Goal: Task Accomplishment & Management: Use online tool/utility

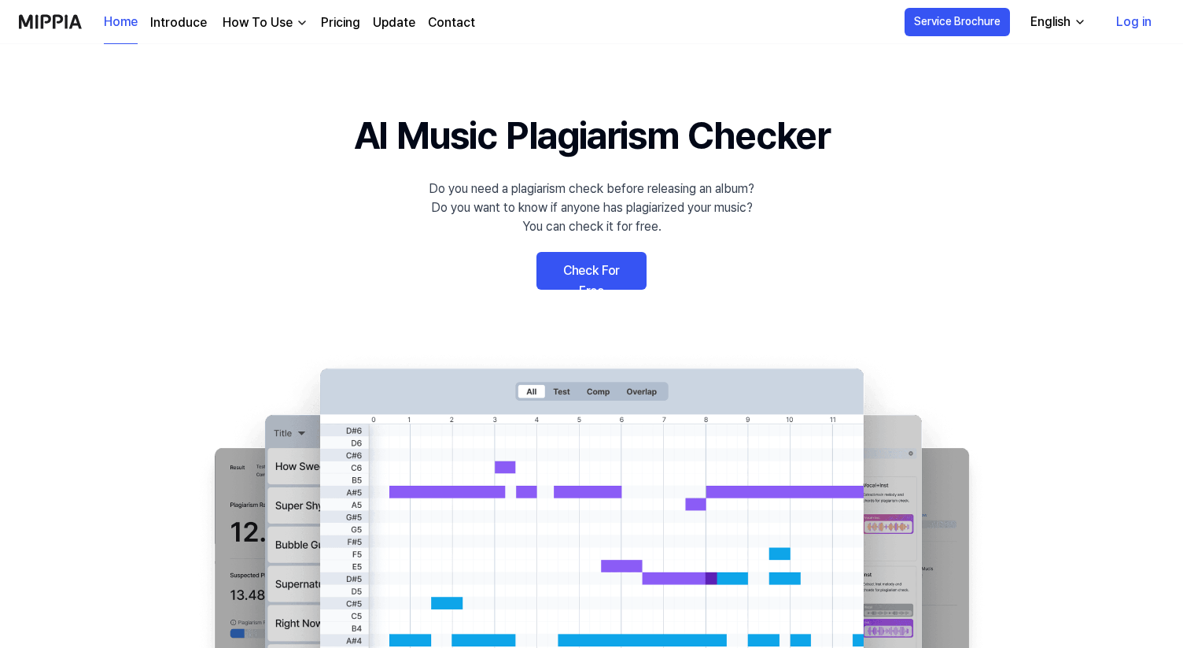
click at [565, 284] on link "Check For Free" at bounding box center [592, 271] width 110 height 38
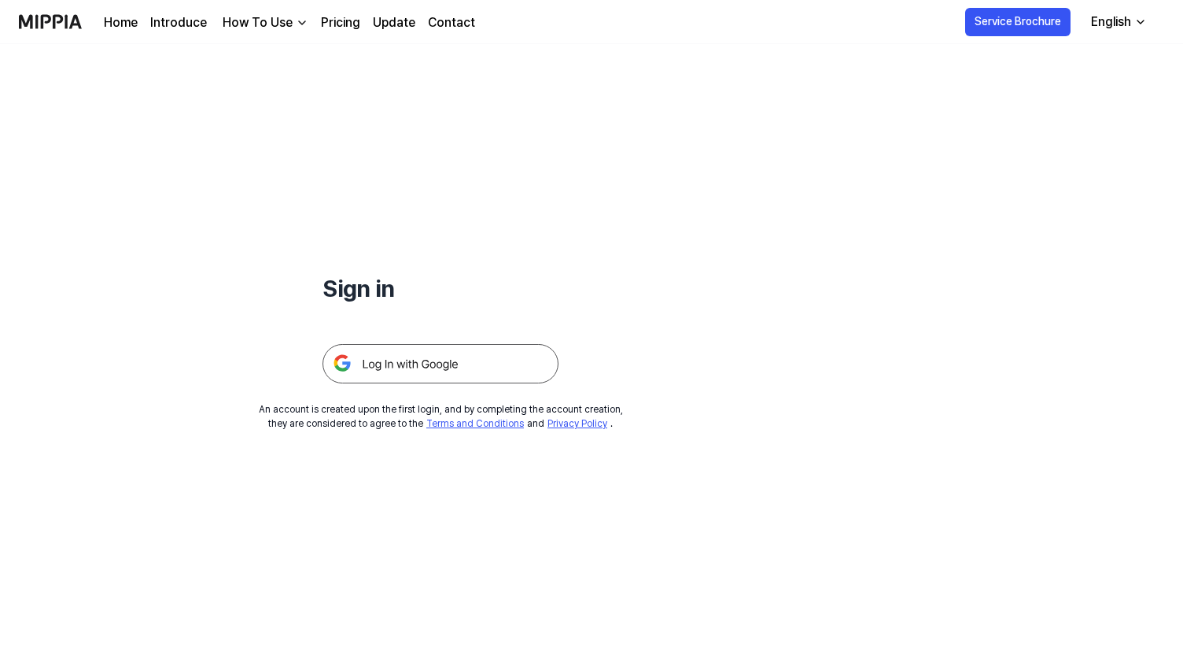
click at [463, 370] on img at bounding box center [441, 363] width 236 height 39
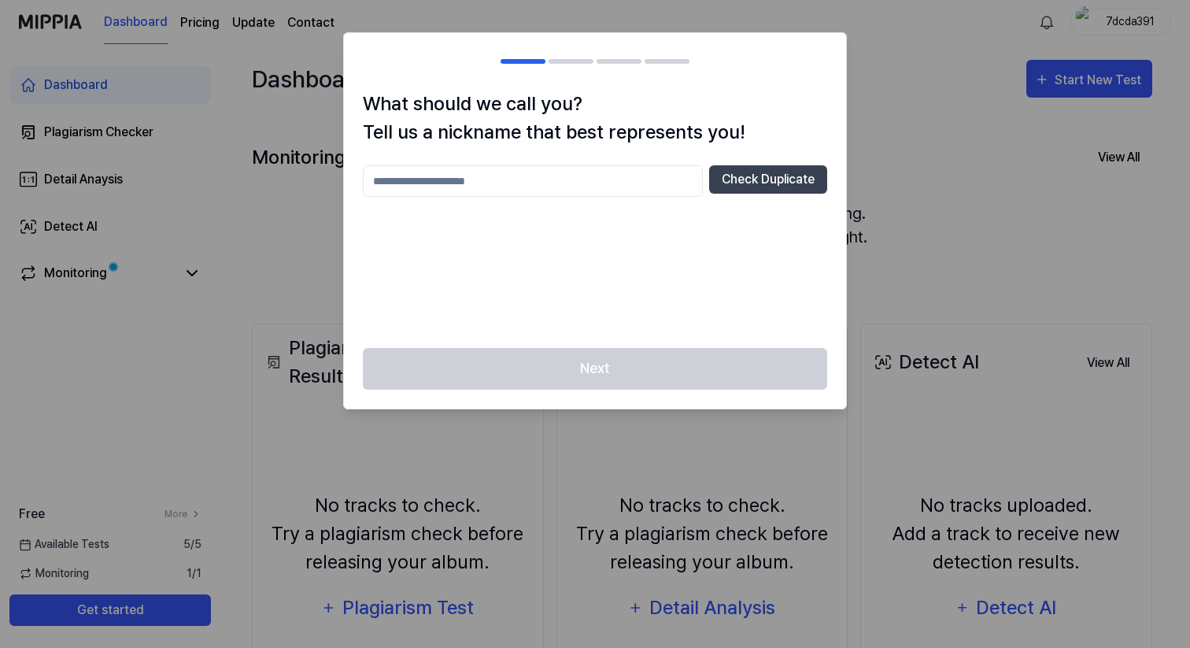
click at [560, 181] on input "text" at bounding box center [533, 180] width 340 height 31
type input "***"
click at [803, 169] on button "Check Duplicate" at bounding box center [768, 179] width 118 height 28
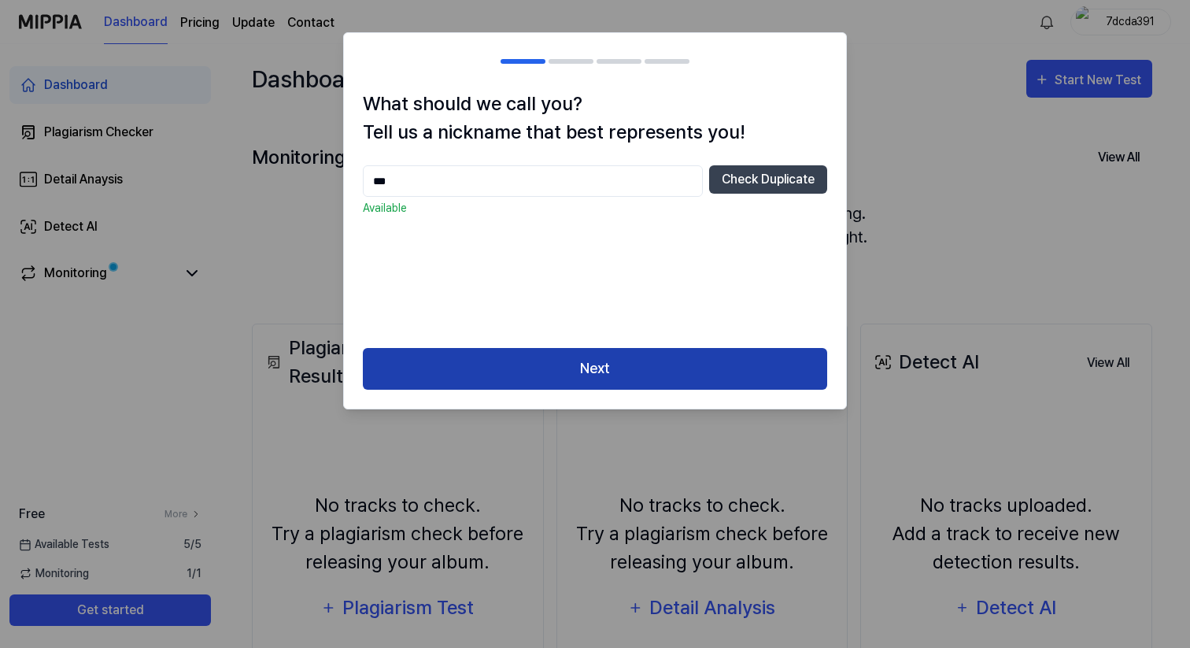
click at [679, 348] on button "Next" at bounding box center [595, 369] width 464 height 42
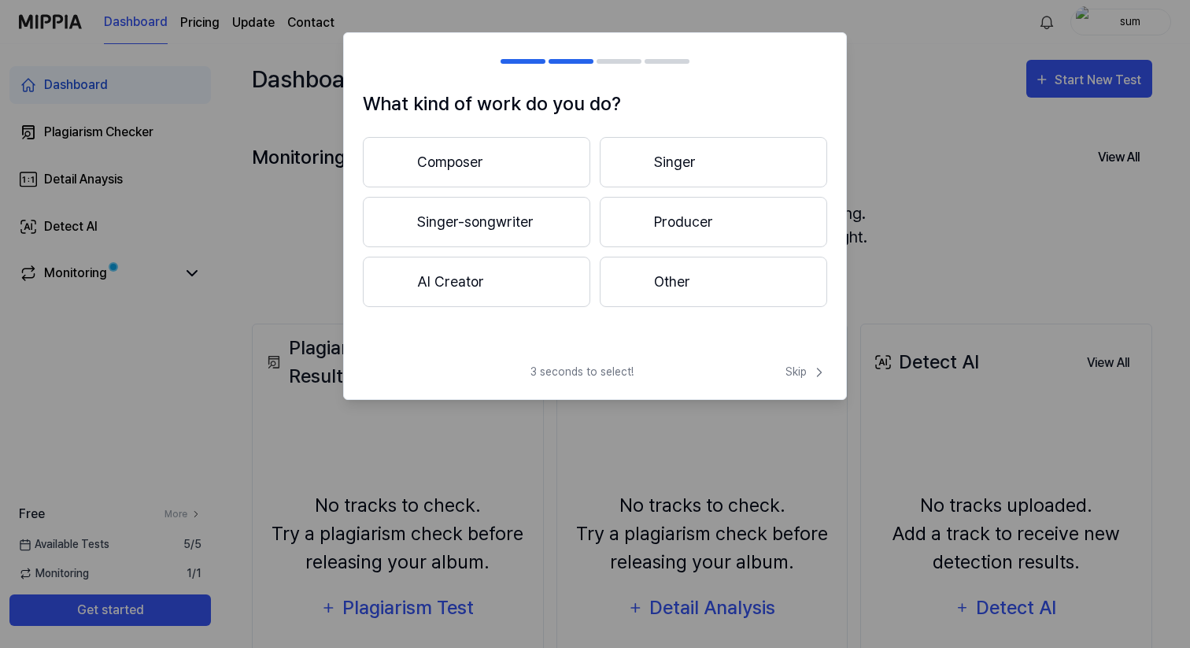
click at [638, 273] on div at bounding box center [631, 281] width 19 height 19
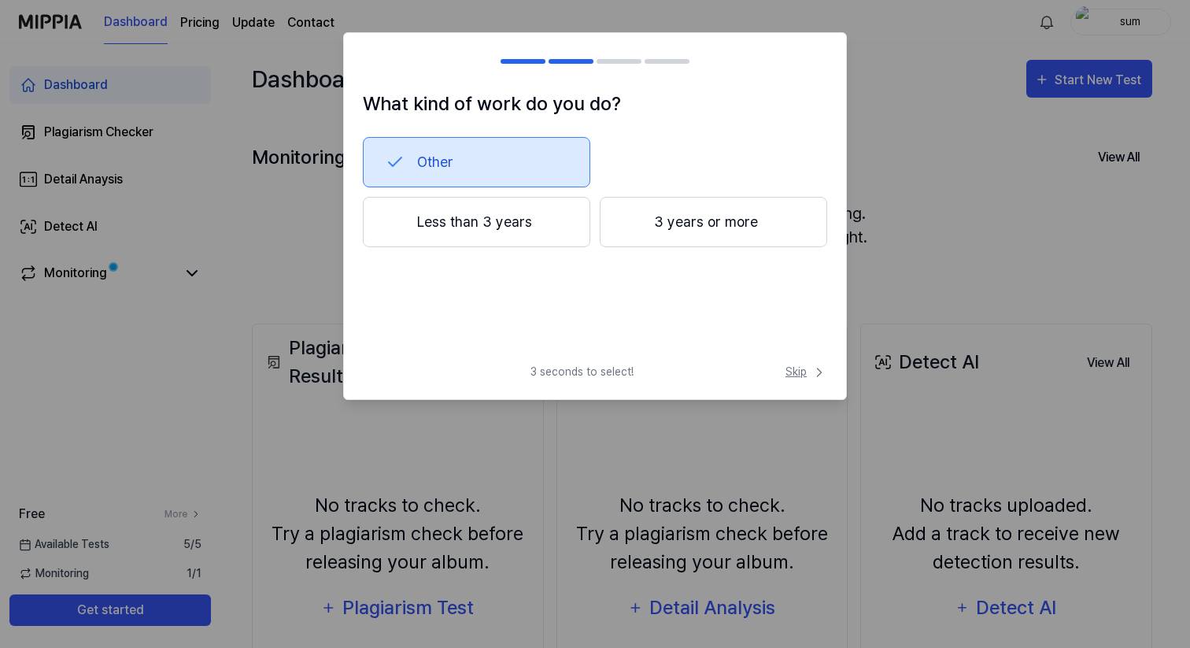
click at [795, 368] on span "Skip" at bounding box center [806, 371] width 42 height 17
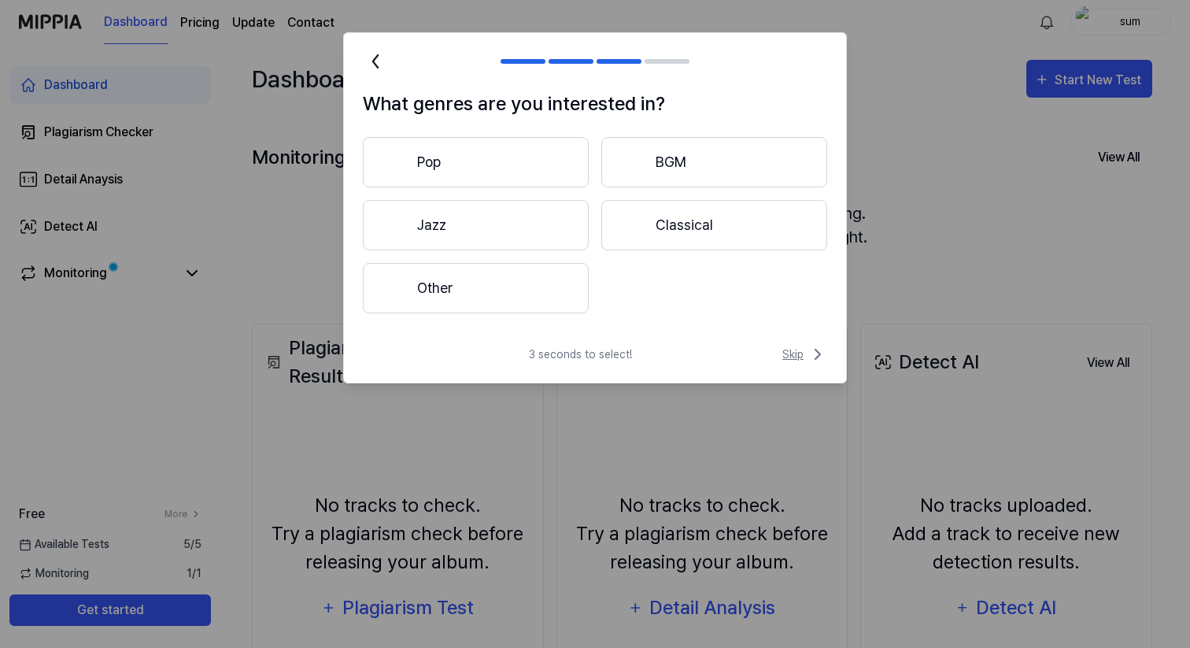
click at [803, 359] on span "Skip" at bounding box center [804, 354] width 45 height 19
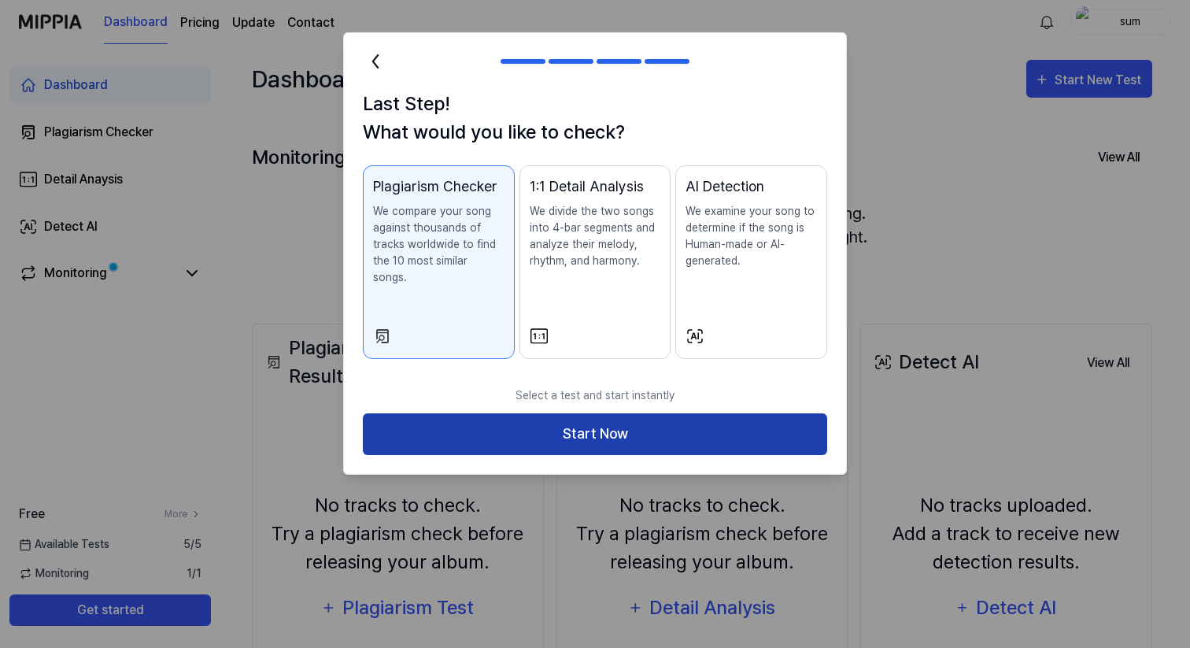
click at [769, 418] on button "Start Now" at bounding box center [595, 434] width 464 height 42
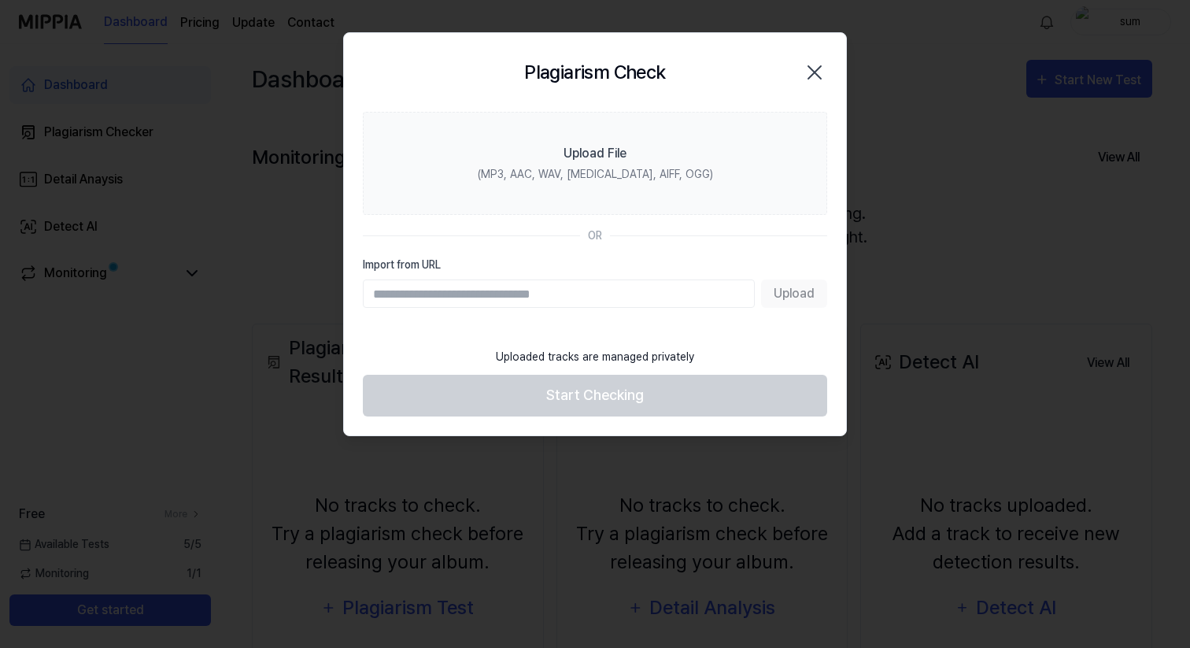
click at [511, 295] on input "Import from URL" at bounding box center [559, 293] width 392 height 28
paste input "**********"
type input "**********"
click at [784, 293] on button "Upload" at bounding box center [794, 293] width 66 height 28
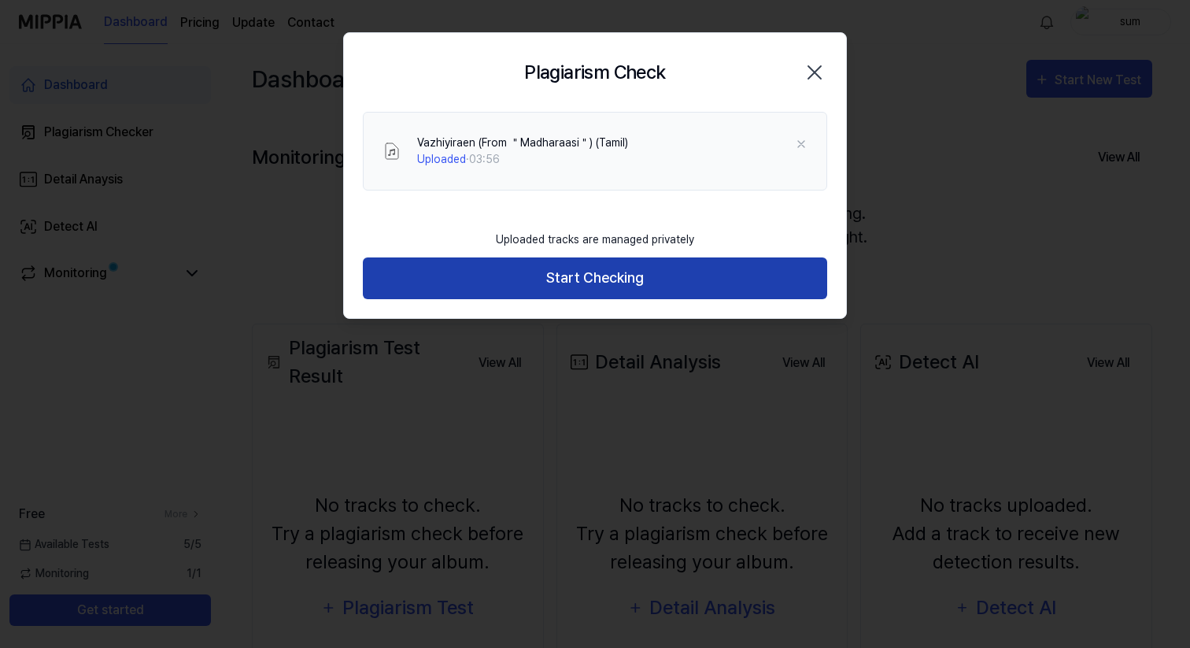
click at [745, 282] on button "Start Checking" at bounding box center [595, 278] width 464 height 42
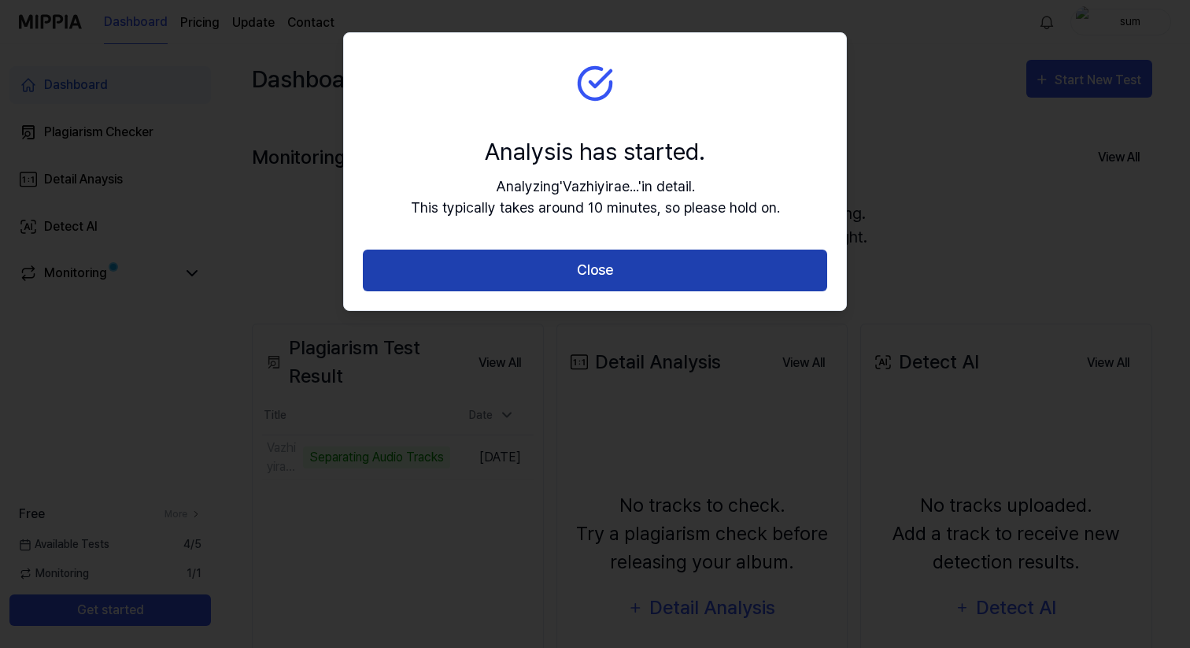
click at [745, 279] on button "Close" at bounding box center [595, 270] width 464 height 42
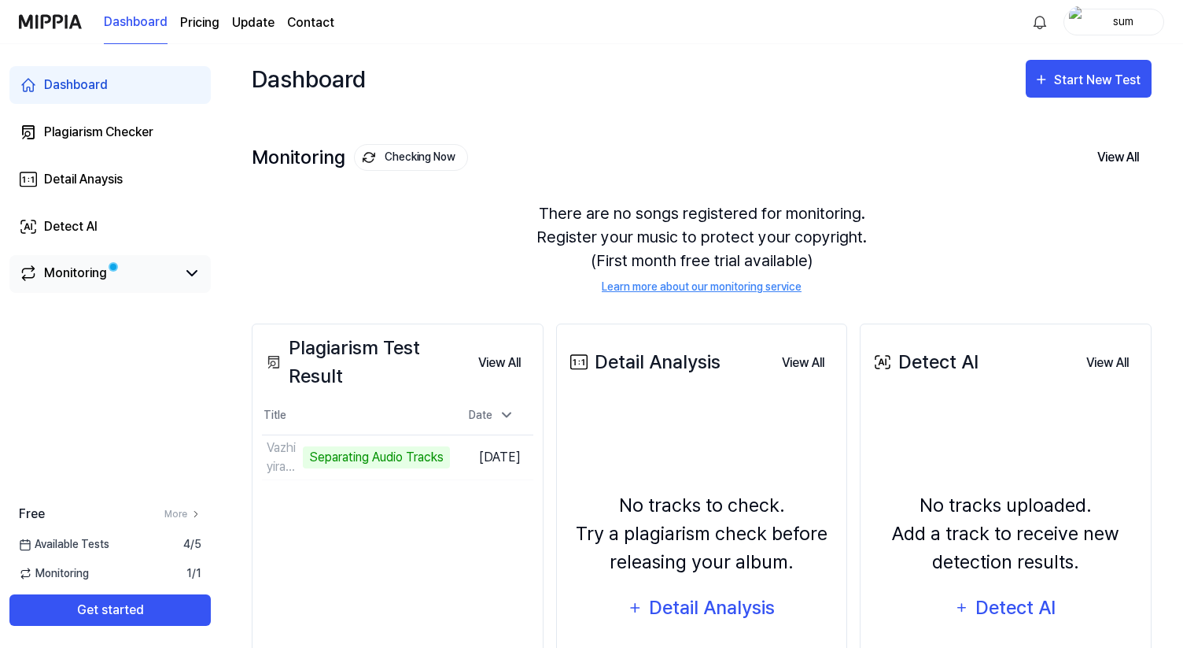
click at [138, 271] on link "Monitoring" at bounding box center [97, 273] width 157 height 19
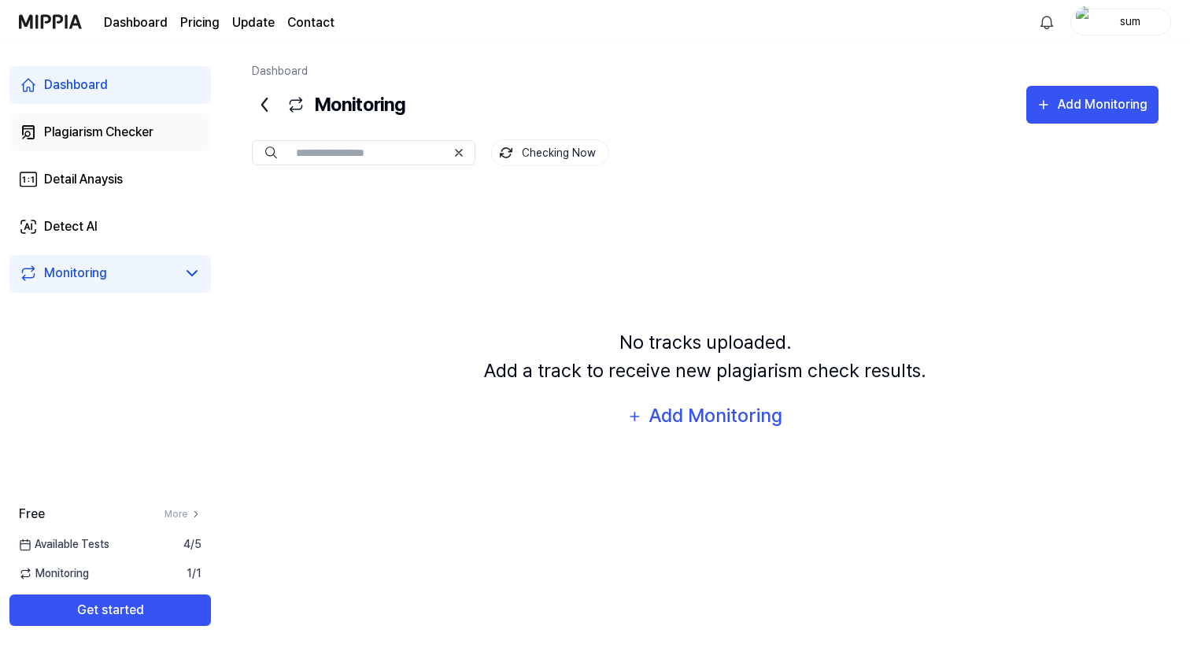
click at [137, 139] on div "Plagiarism Checker" at bounding box center [98, 132] width 109 height 19
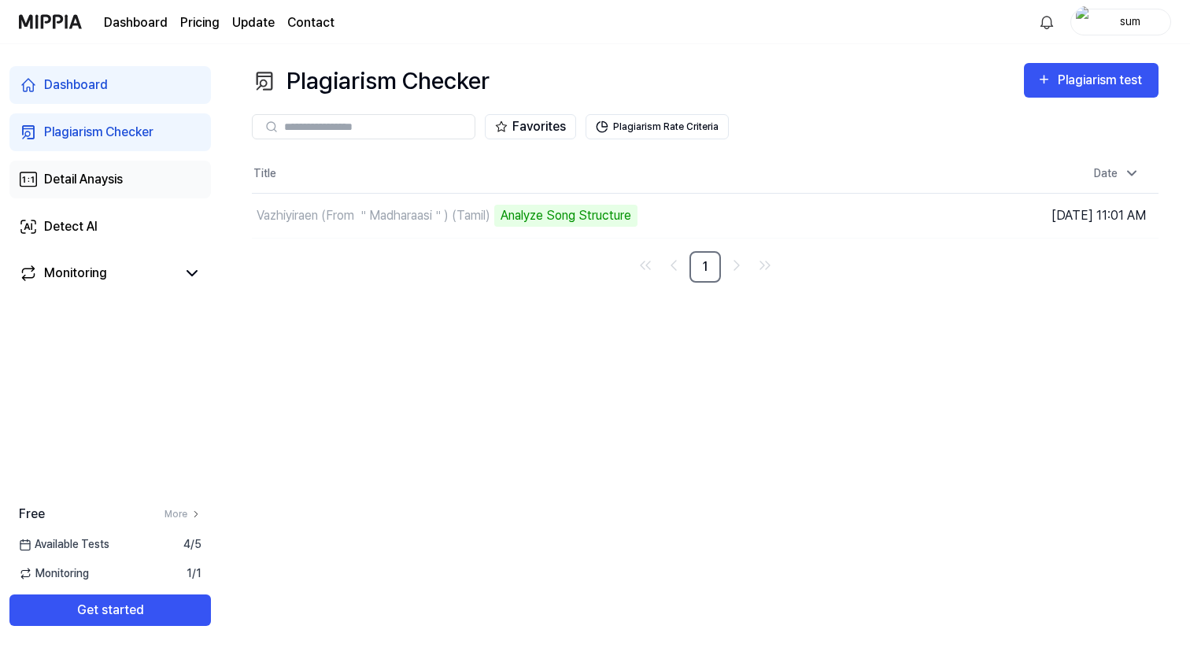
click at [123, 174] on div "Detail Anaysis" at bounding box center [83, 179] width 79 height 19
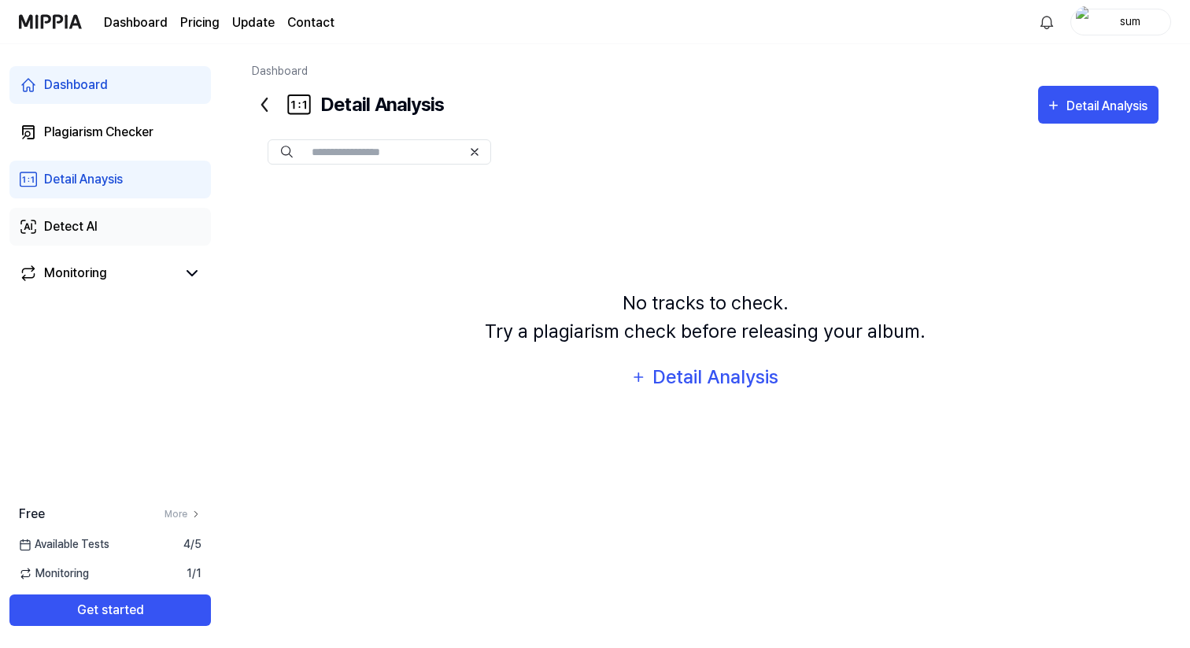
click at [114, 211] on link "Detect AI" at bounding box center [109, 227] width 201 height 38
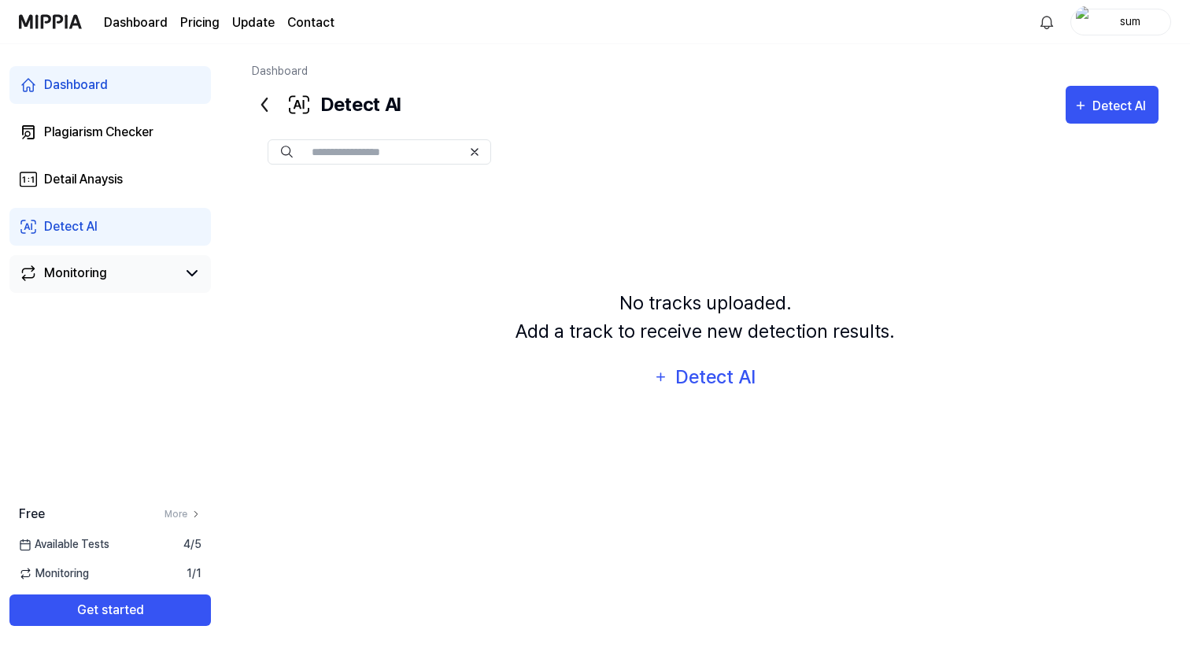
click at [109, 271] on link "Monitoring" at bounding box center [97, 273] width 157 height 19
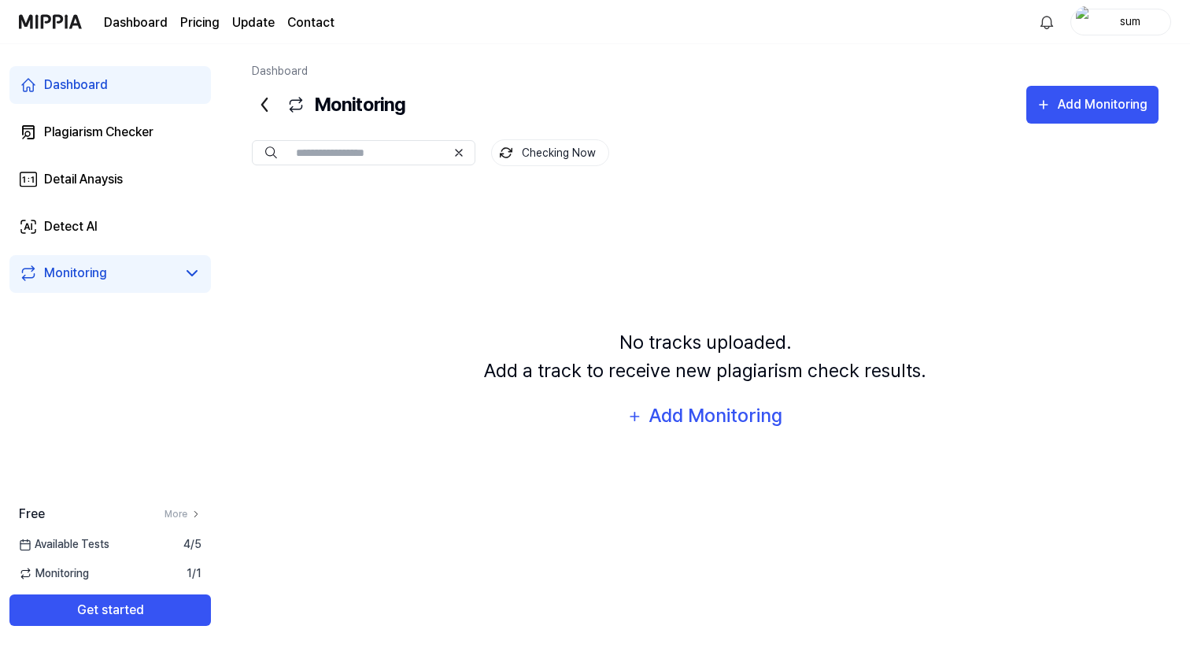
click at [192, 22] on page\) "Pricing" at bounding box center [199, 22] width 39 height 19
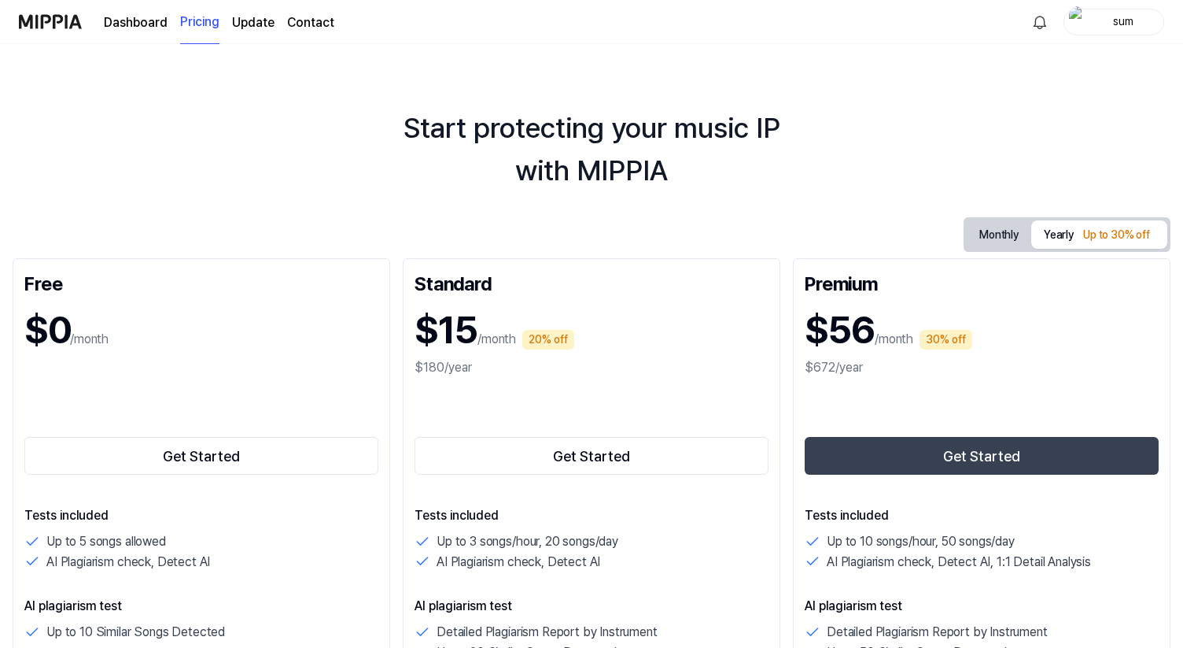
click at [143, 26] on link "Dashboard" at bounding box center [136, 22] width 64 height 19
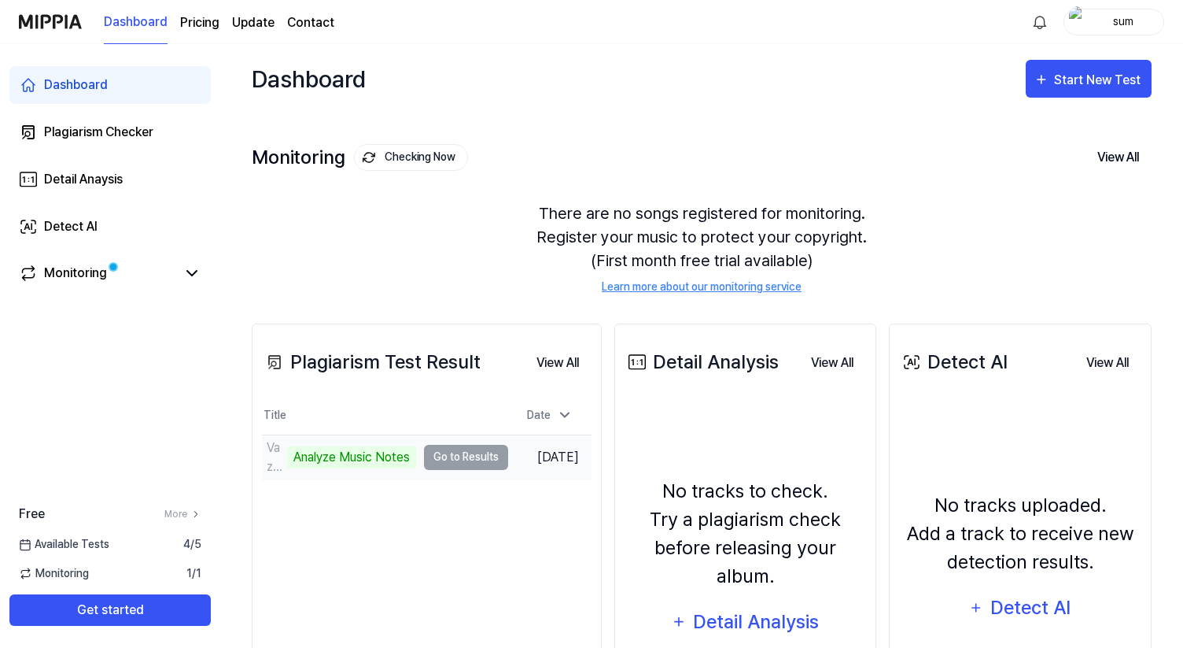
click at [463, 454] on td "Vazhiyiraen (From ＂Madharaasi＂) (Tamil) Analyze Music Notes Go to Results" at bounding box center [385, 457] width 246 height 44
click at [461, 463] on td "Vazhiyiraen (From ＂Madharaasi＂) (Tamil) Analyze Music Notes Go to Results" at bounding box center [385, 457] width 246 height 44
click at [311, 457] on div "Analyze Music Notes" at bounding box center [351, 457] width 129 height 22
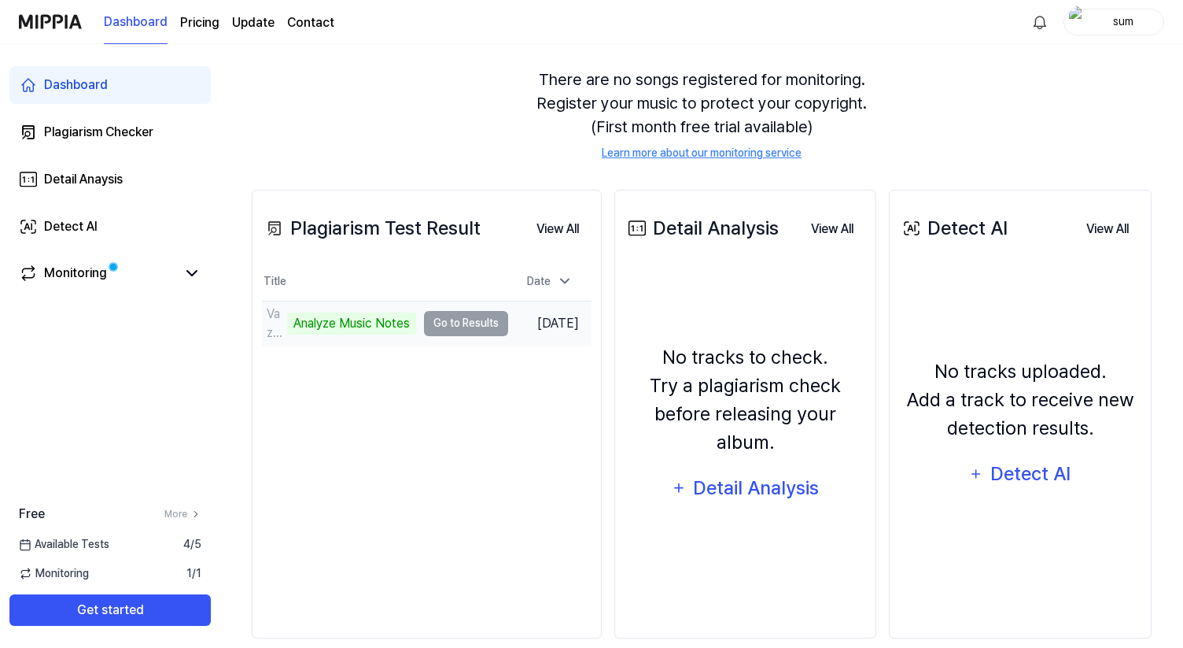
scroll to position [142, 0]
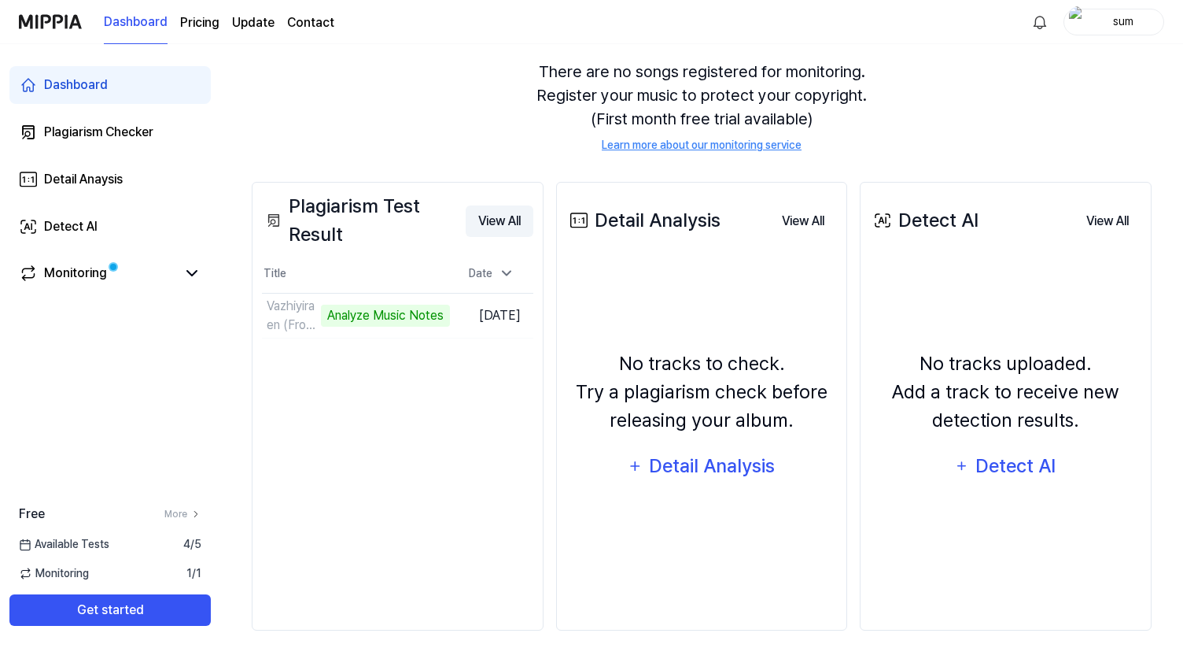
click at [516, 225] on button "View All" at bounding box center [500, 220] width 68 height 31
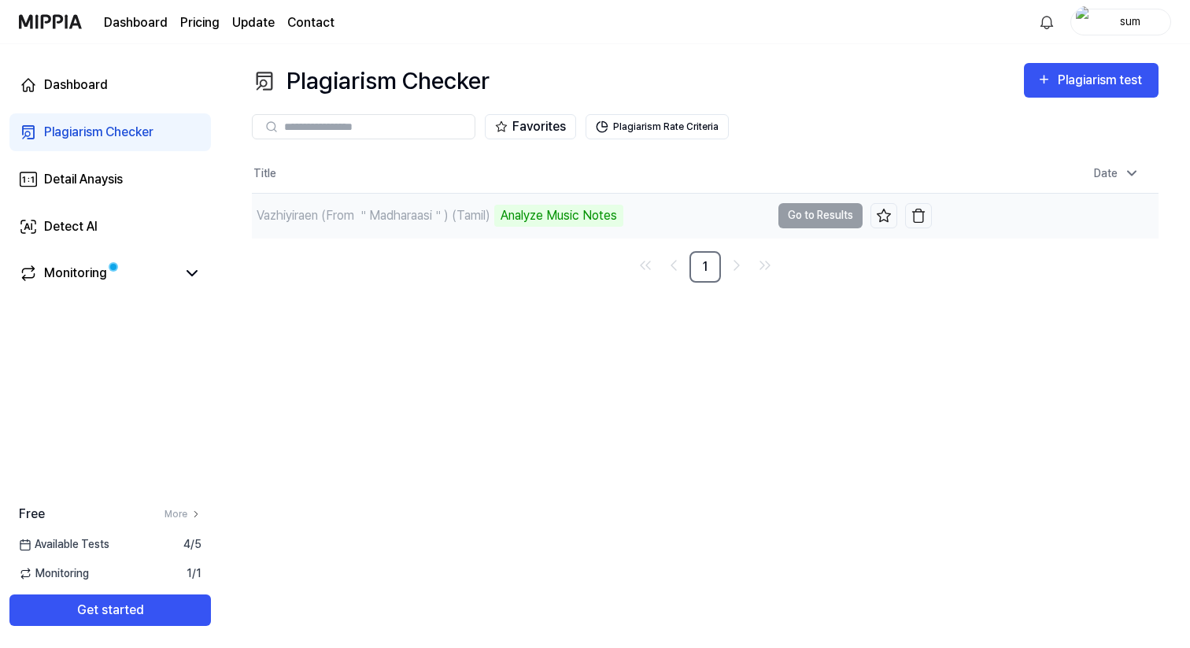
click at [826, 212] on td "Vazhiyiraen (From ＂Madharaasi＂) (Tamil) Analyze Music Notes Go to Results" at bounding box center [592, 216] width 680 height 44
click at [607, 214] on div "Analyze Music Notes" at bounding box center [558, 216] width 129 height 22
click at [72, 273] on div "Monitoring" at bounding box center [75, 273] width 63 height 19
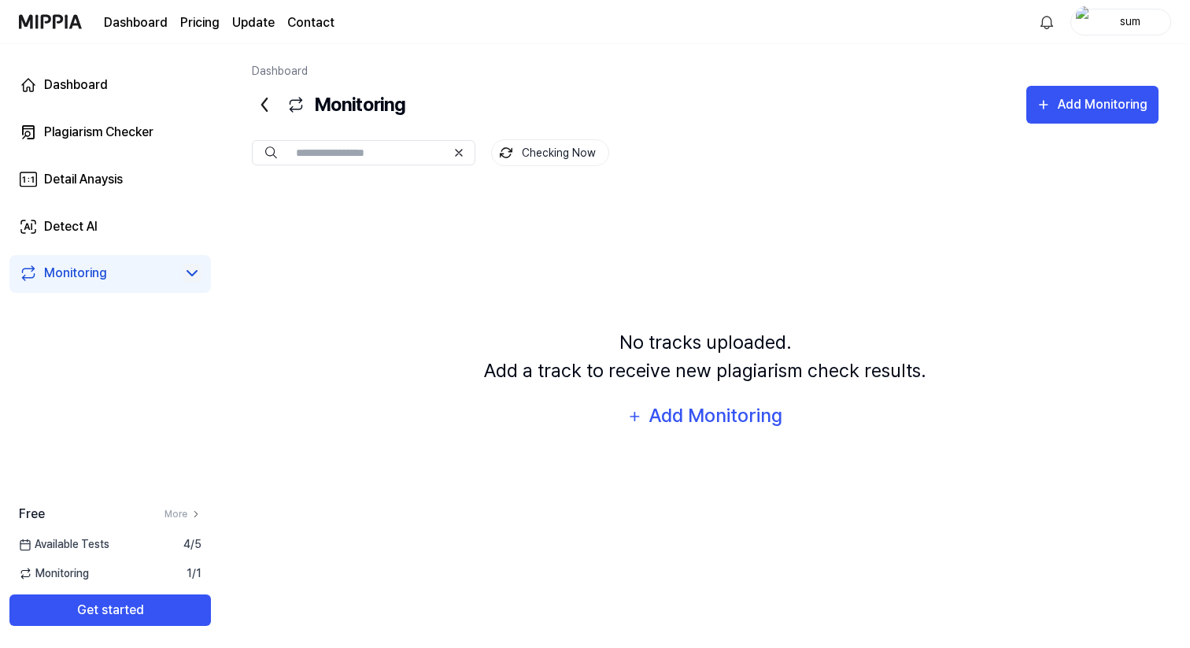
click at [188, 272] on icon at bounding box center [191, 273] width 9 height 5
click at [142, 142] on link "Plagiarism Checker" at bounding box center [109, 132] width 201 height 38
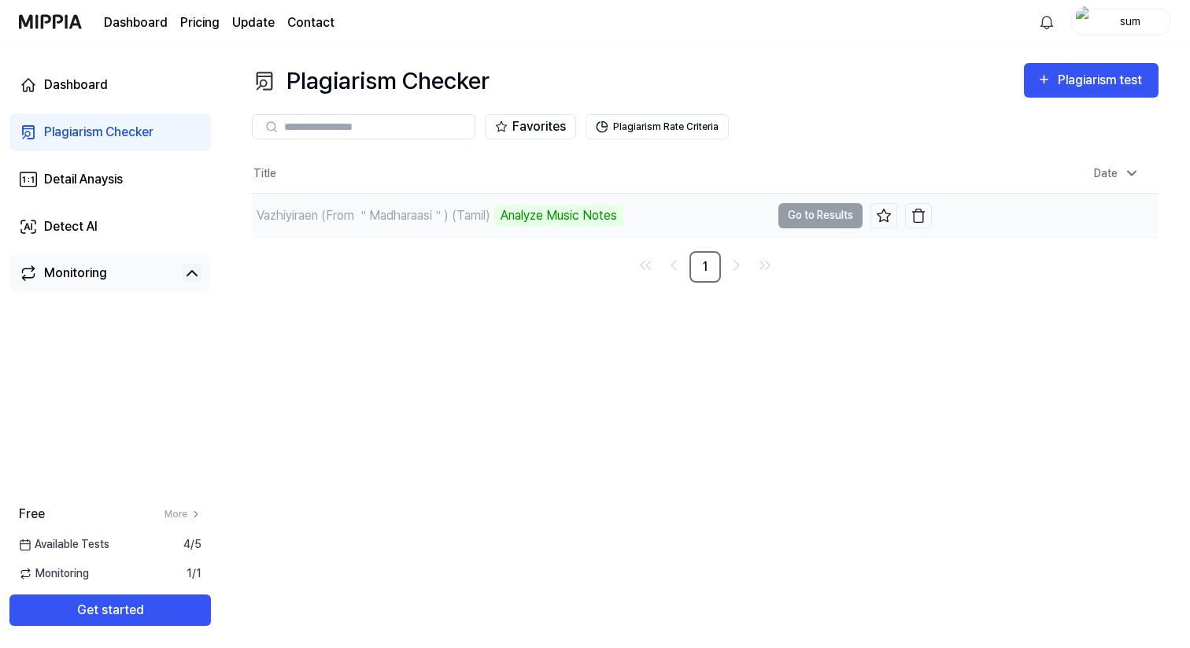
click at [386, 219] on div "Vazhiyiraen (From ＂Madharaasi＂) (Tamil)" at bounding box center [373, 215] width 234 height 19
click at [501, 211] on div "Analyze Music Notes" at bounding box center [558, 216] width 129 height 22
click at [555, 207] on div "Analyze Music Notes" at bounding box center [558, 216] width 129 height 22
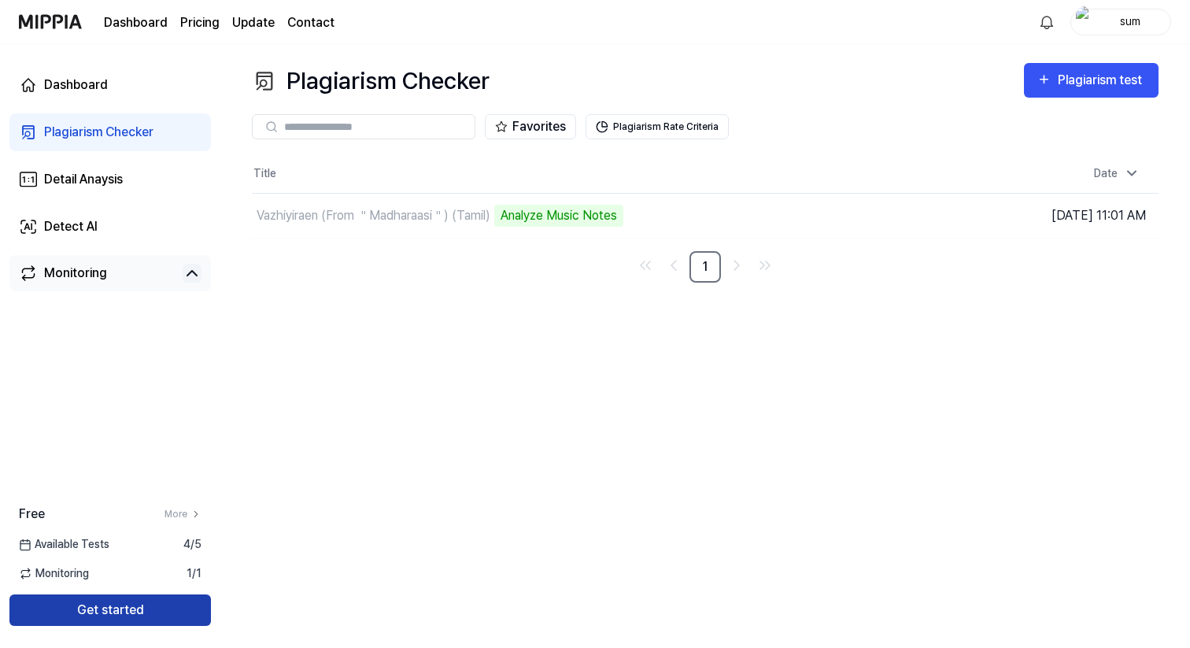
click at [79, 617] on button "Get started" at bounding box center [109, 609] width 201 height 31
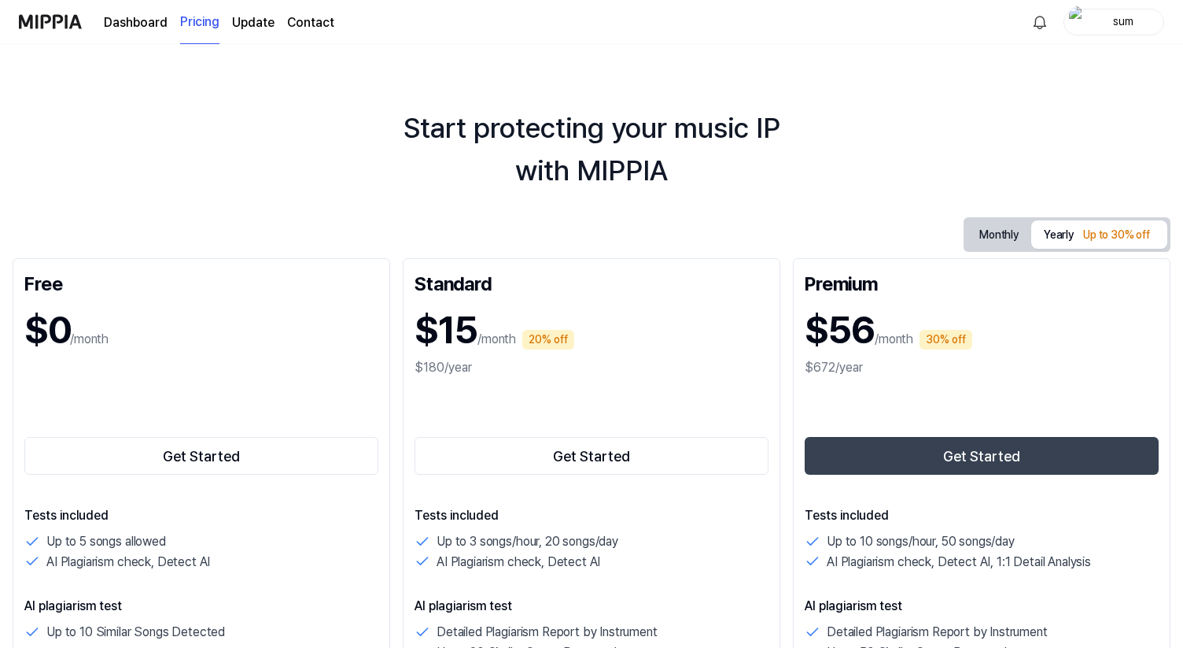
click at [133, 13] on link "Dashboard" at bounding box center [136, 22] width 64 height 19
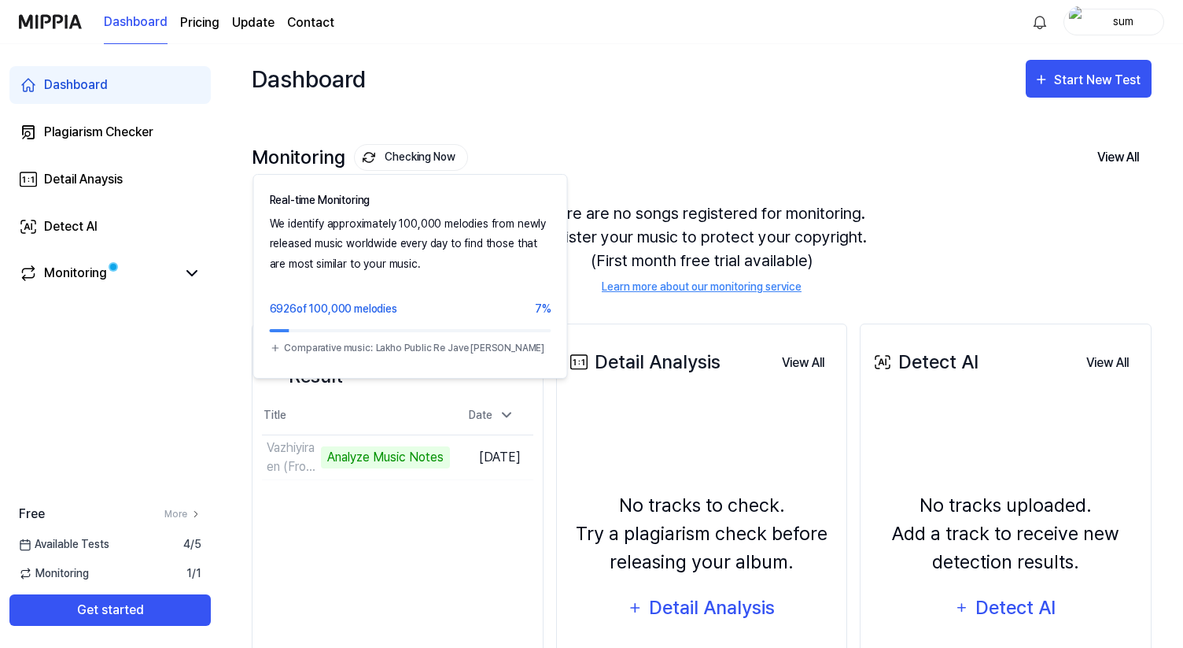
click at [405, 159] on button "Checking Now" at bounding box center [411, 157] width 114 height 27
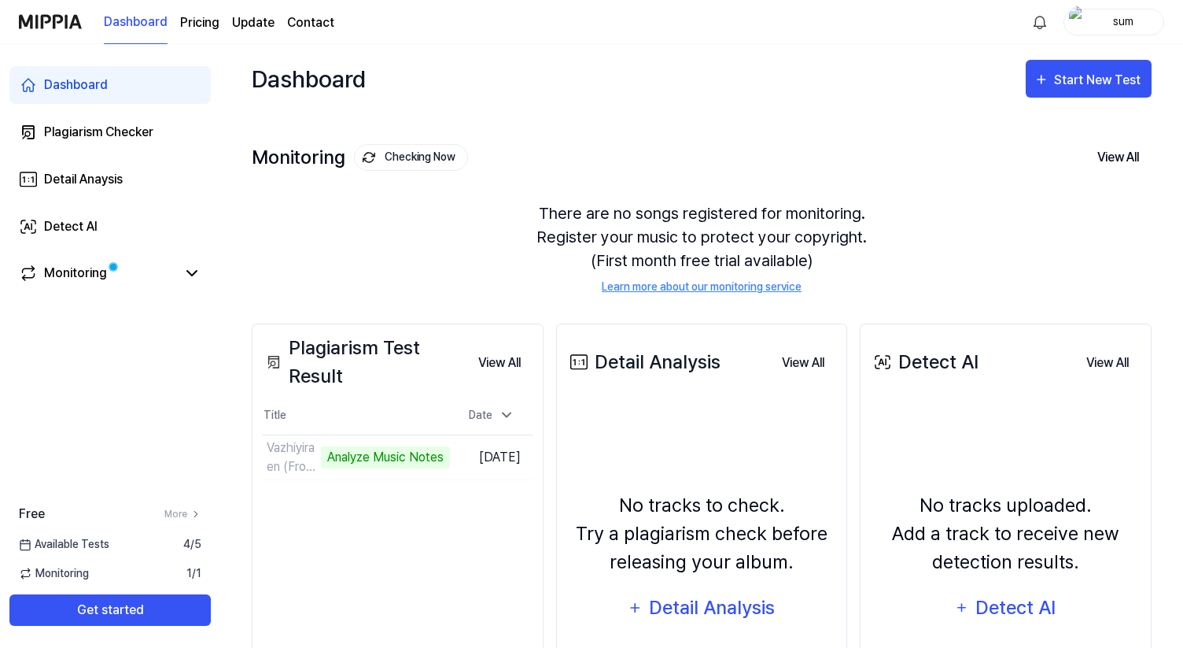
click at [405, 159] on button "Checking Now" at bounding box center [411, 157] width 114 height 27
click at [1116, 148] on button "View All" at bounding box center [1118, 157] width 67 height 33
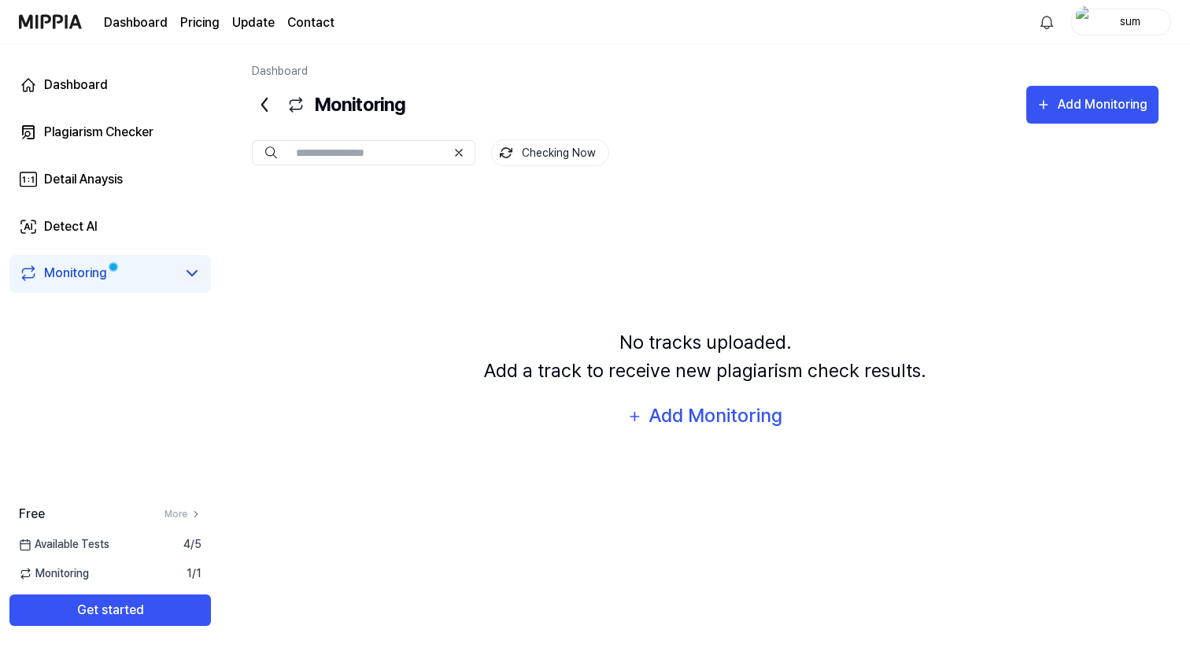
click at [190, 272] on icon at bounding box center [191, 273] width 9 height 5
click at [87, 275] on div "Monitoring" at bounding box center [75, 273] width 63 height 19
click at [72, 83] on div "Dashboard" at bounding box center [76, 85] width 64 height 19
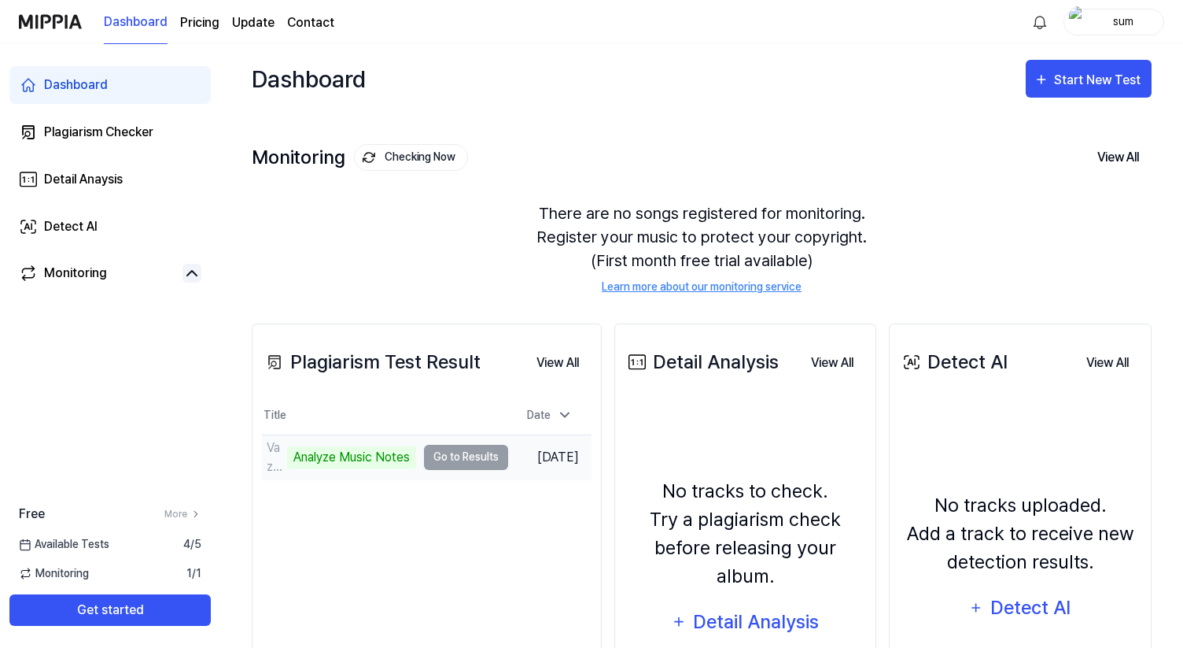
click at [452, 459] on td "Vazhiyiraen (From ＂Madharaasi＂) (Tamil) Analyze Music Notes Go to Results" at bounding box center [385, 457] width 246 height 44
click at [446, 456] on td "Vazhiyiraen (From ＂Madharaasi＂) (Tamil) Analyze Music Notes Go to Results" at bounding box center [385, 457] width 246 height 44
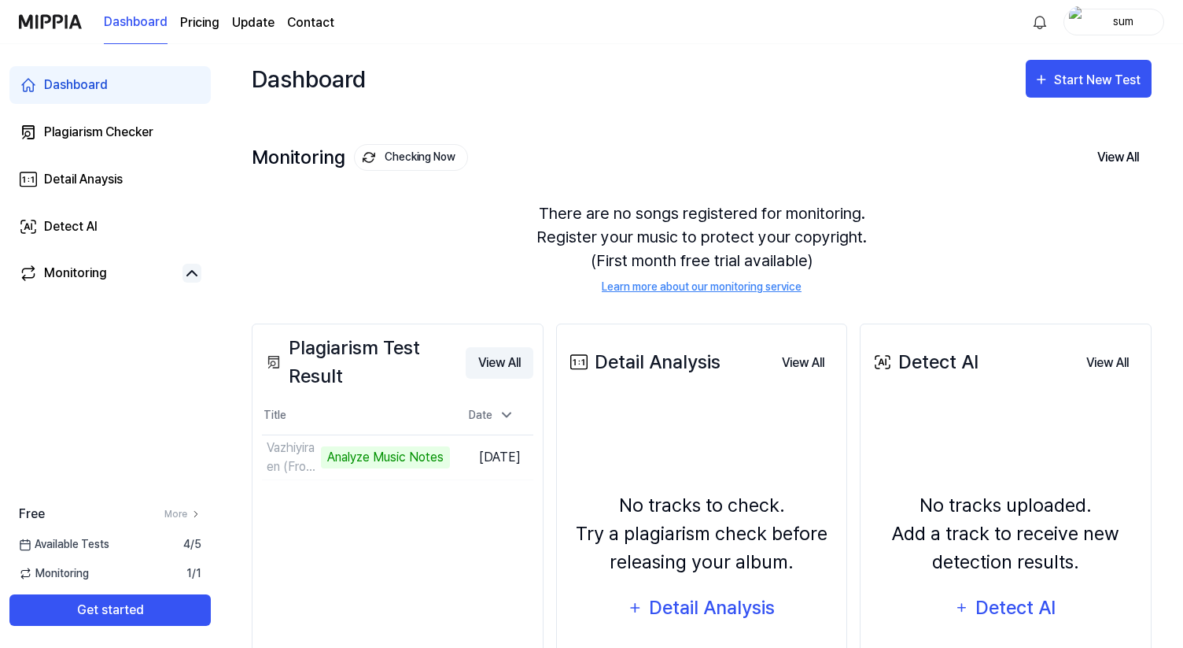
click at [500, 363] on button "View All" at bounding box center [500, 362] width 68 height 31
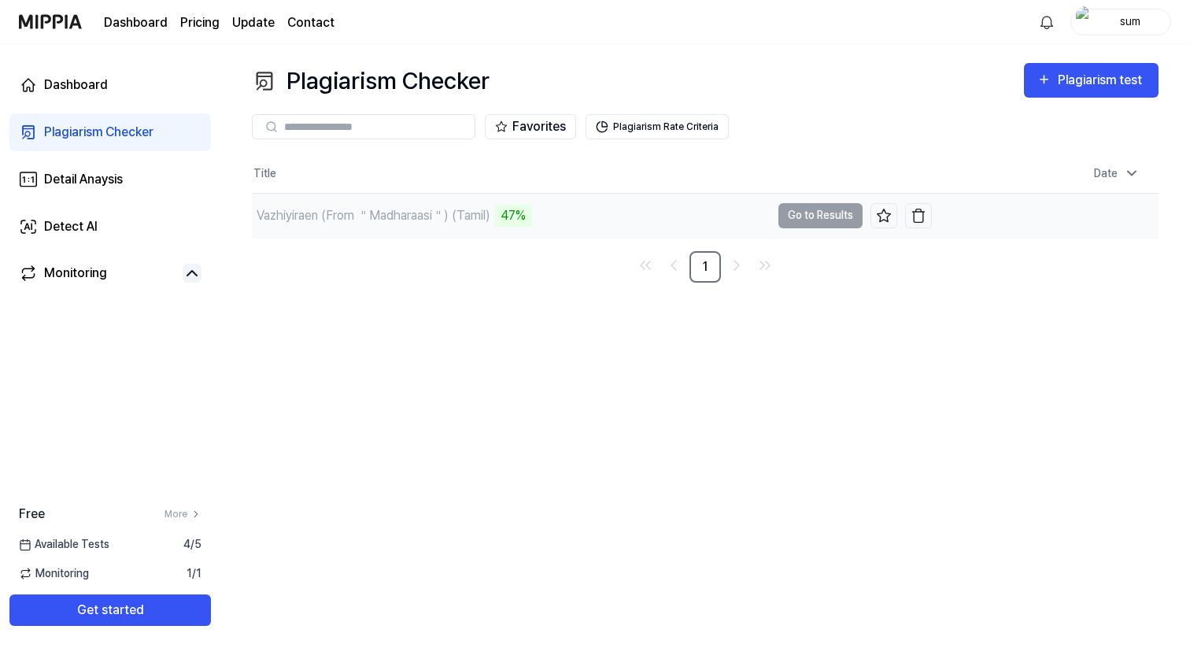
click at [798, 216] on td "Vazhiyiraen (From ＂Madharaasi＂) (Tamil) 47% Go to Results" at bounding box center [592, 216] width 680 height 44
click at [97, 267] on div "Monitoring" at bounding box center [75, 273] width 63 height 19
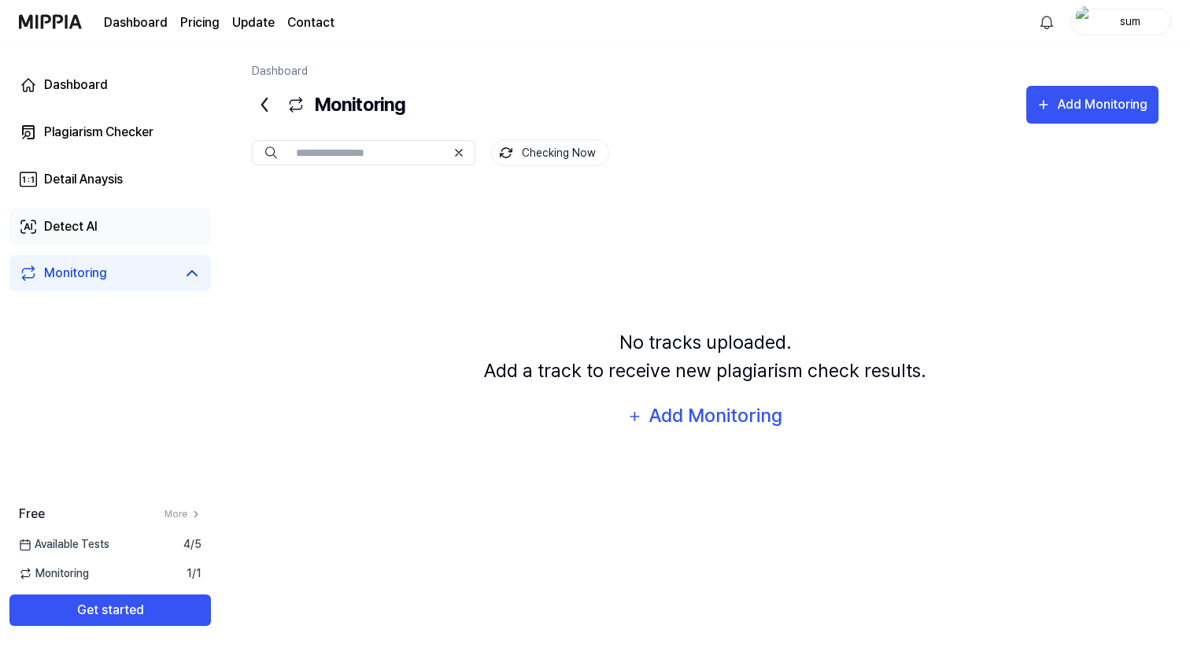
click at [101, 227] on link "Detect AI" at bounding box center [109, 227] width 201 height 38
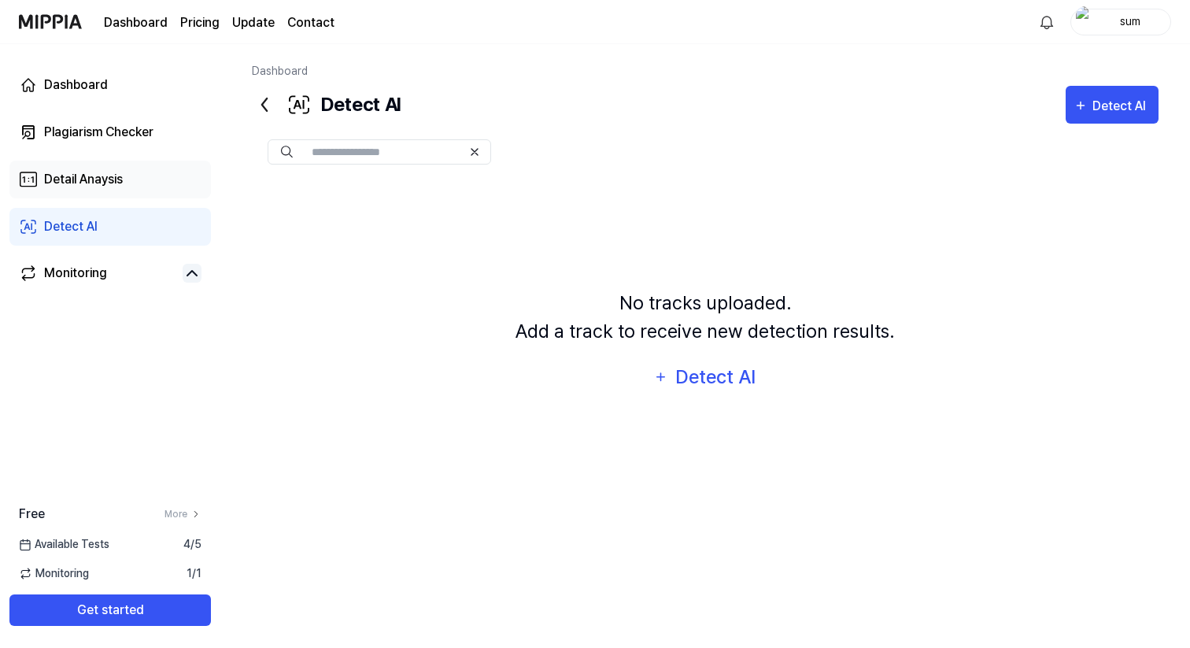
click at [102, 190] on link "Detail Anaysis" at bounding box center [109, 180] width 201 height 38
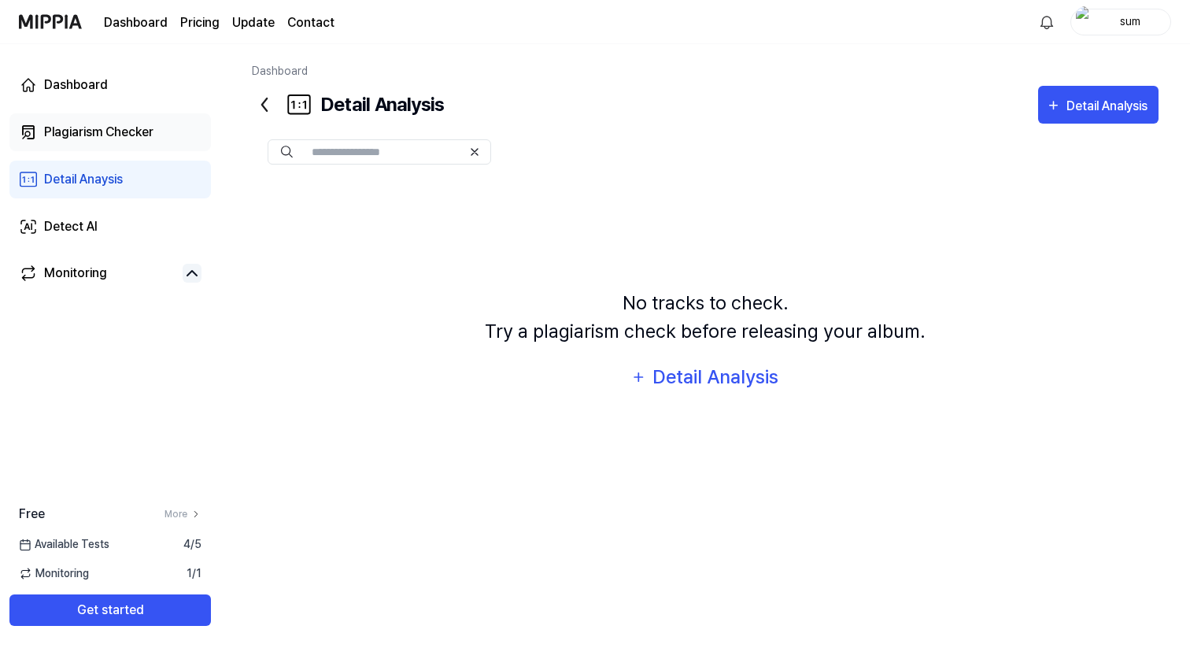
click at [98, 137] on div "Plagiarism Checker" at bounding box center [98, 132] width 109 height 19
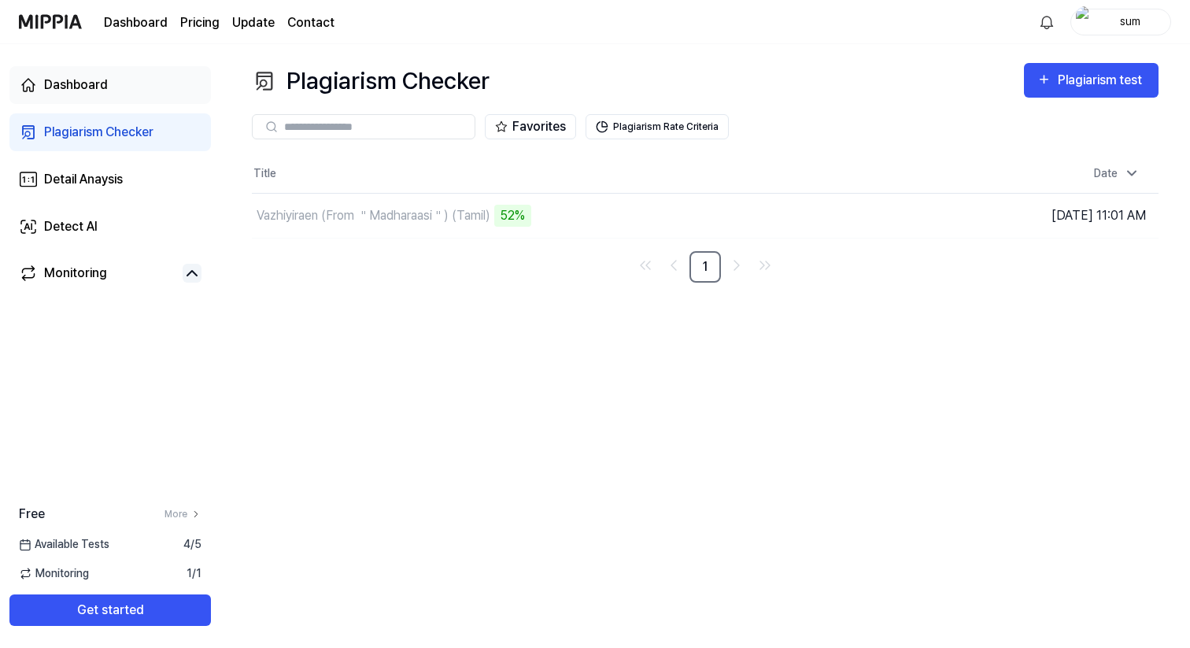
click at [87, 94] on link "Dashboard" at bounding box center [109, 85] width 201 height 38
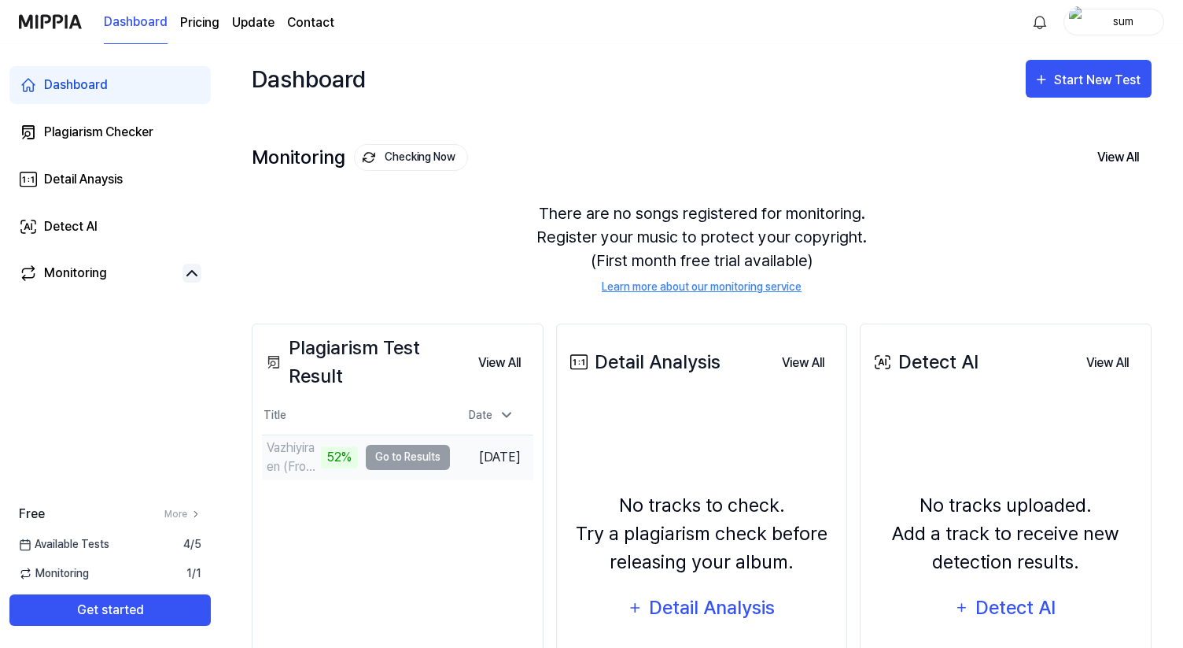
click at [364, 457] on td "Vazhiyiraen (From ＂Madharaasi＂) (Tamil) 52% Go to Results" at bounding box center [356, 457] width 188 height 44
click at [108, 571] on div "Monitoring 1 / 1" at bounding box center [110, 573] width 220 height 17
click at [101, 546] on span "Available Tests" at bounding box center [64, 544] width 90 height 17
click at [415, 459] on td "Vazhiyiraen (From ＂Madharaasi＂) (Tamil) 98% Go to Results" at bounding box center [356, 457] width 188 height 44
click at [146, 133] on div "Plagiarism Checker" at bounding box center [98, 132] width 109 height 19
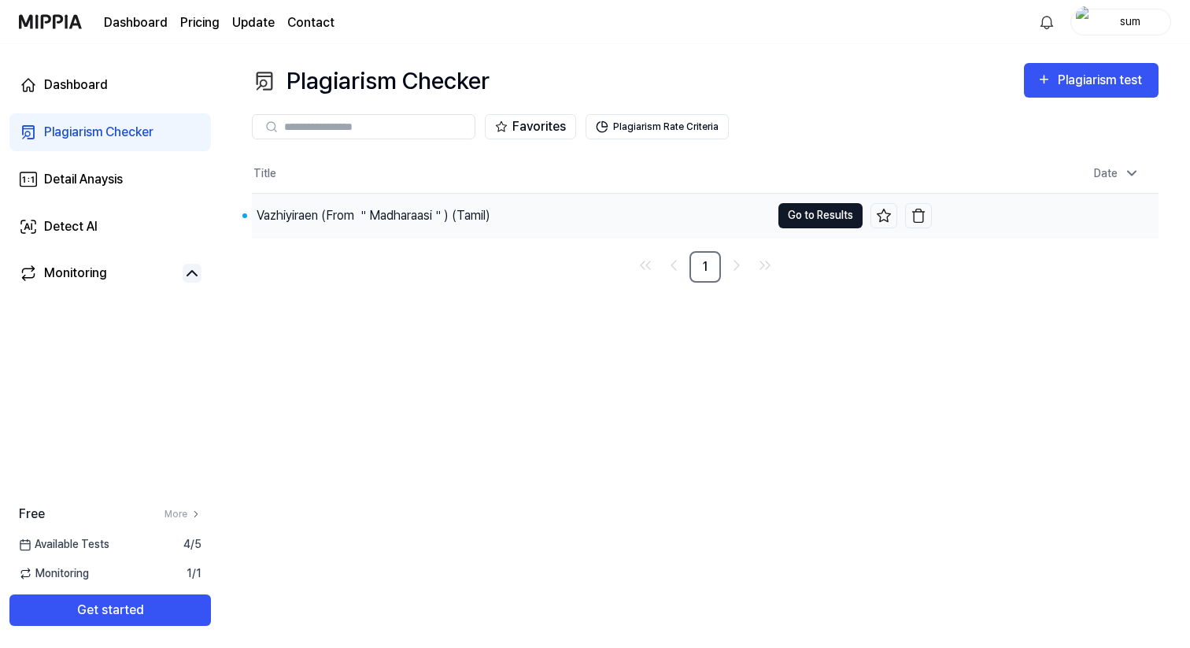
click at [801, 212] on button "Go to Results" at bounding box center [820, 215] width 84 height 25
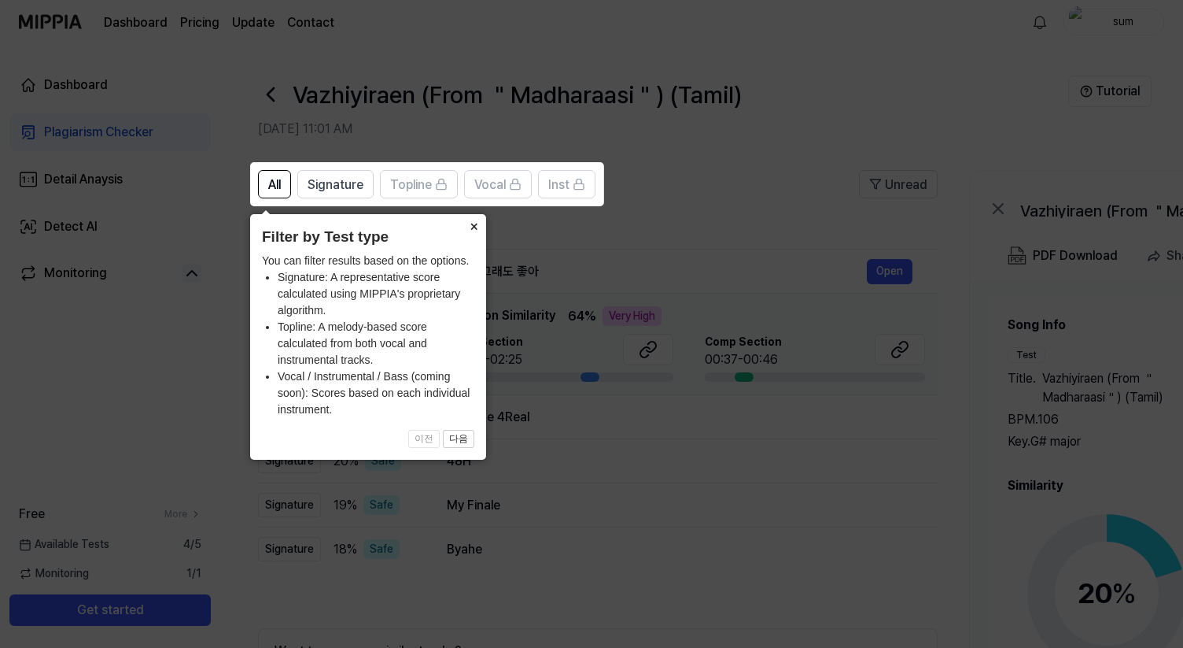
click at [478, 227] on button "×" at bounding box center [473, 225] width 25 height 22
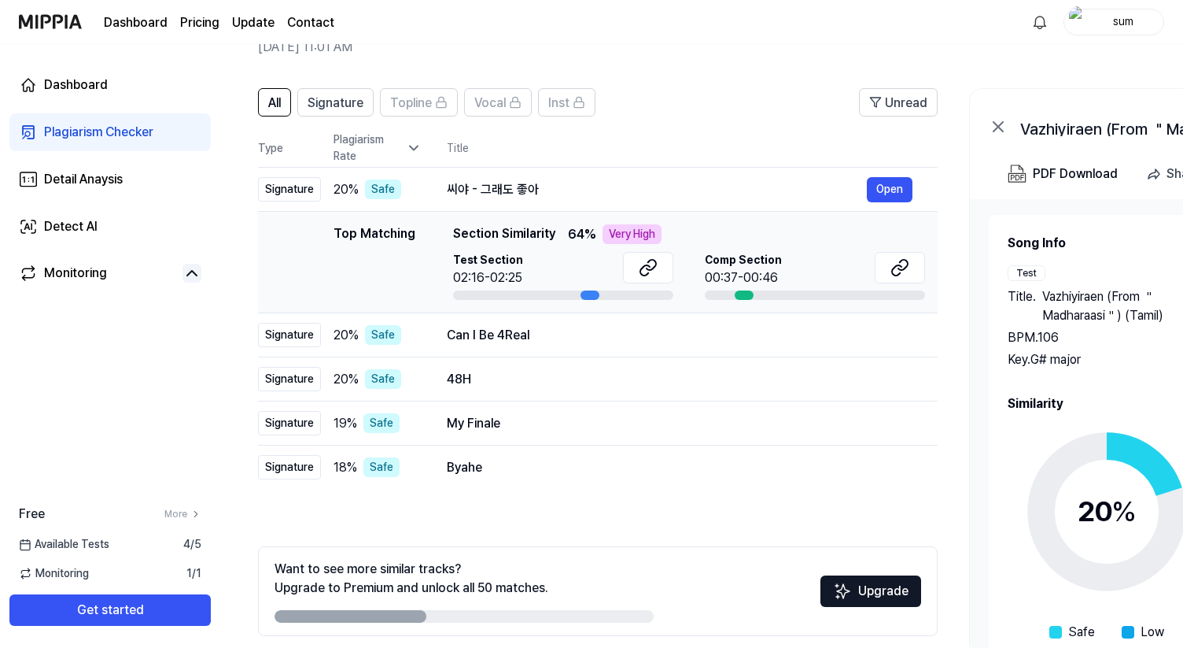
scroll to position [68, 0]
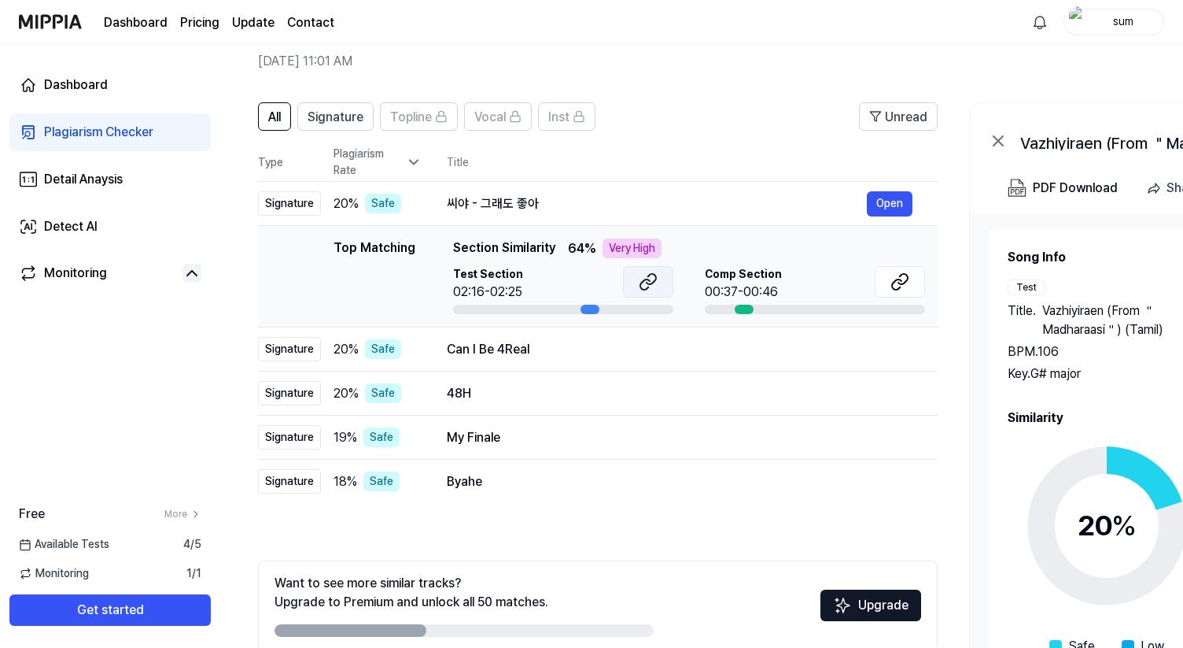
click at [654, 282] on icon at bounding box center [648, 281] width 19 height 19
click at [901, 280] on icon at bounding box center [896, 284] width 9 height 10
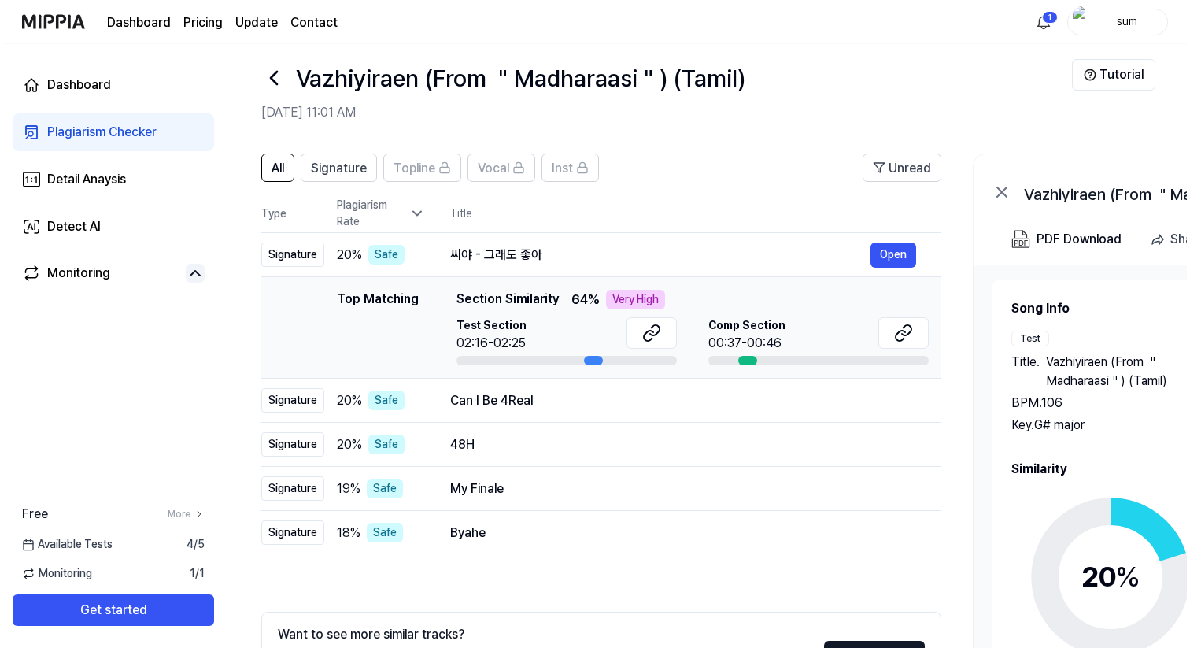
scroll to position [0, 0]
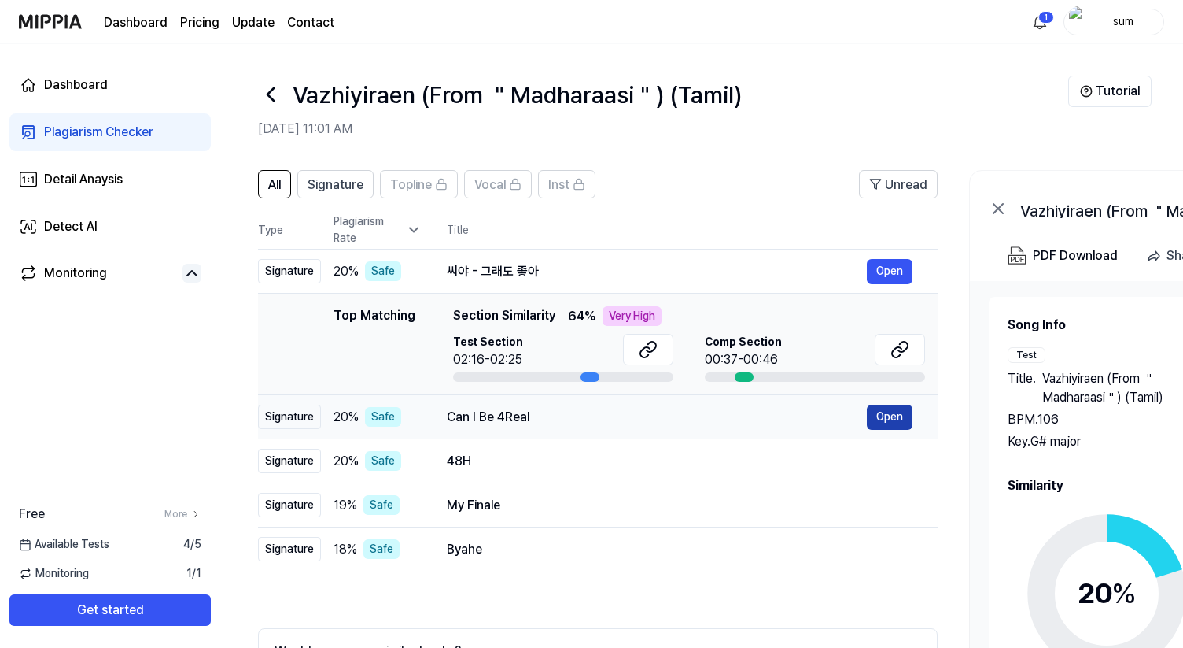
click at [880, 410] on button "Open" at bounding box center [890, 416] width 46 height 25
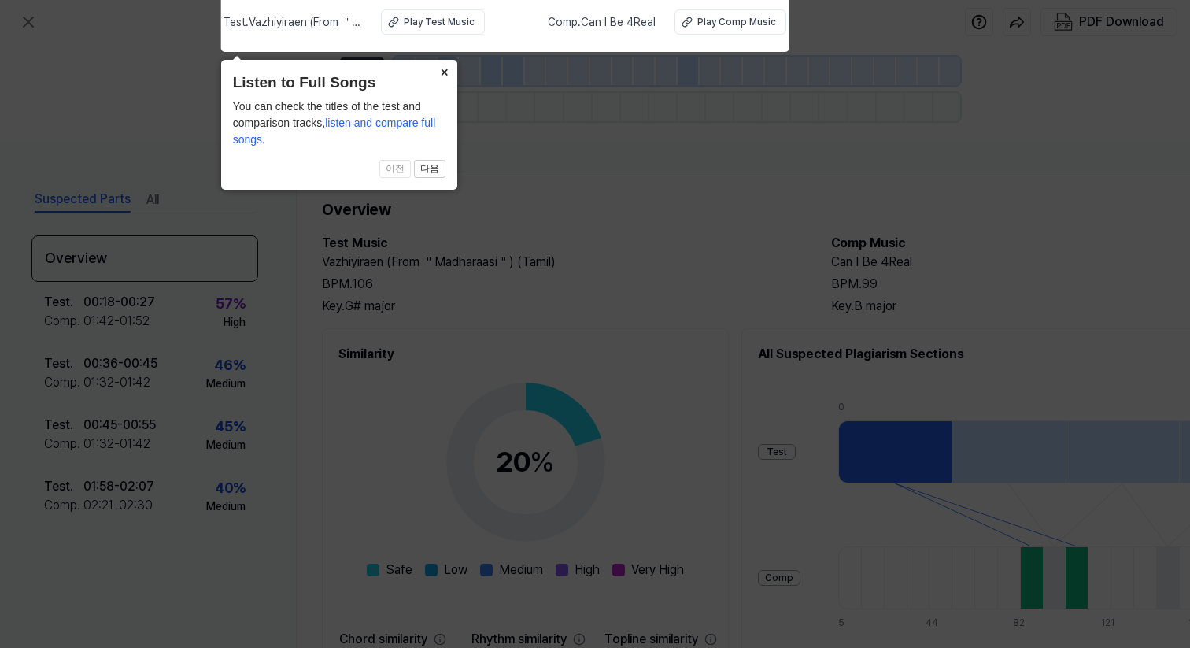
click at [447, 70] on button "×" at bounding box center [444, 71] width 25 height 22
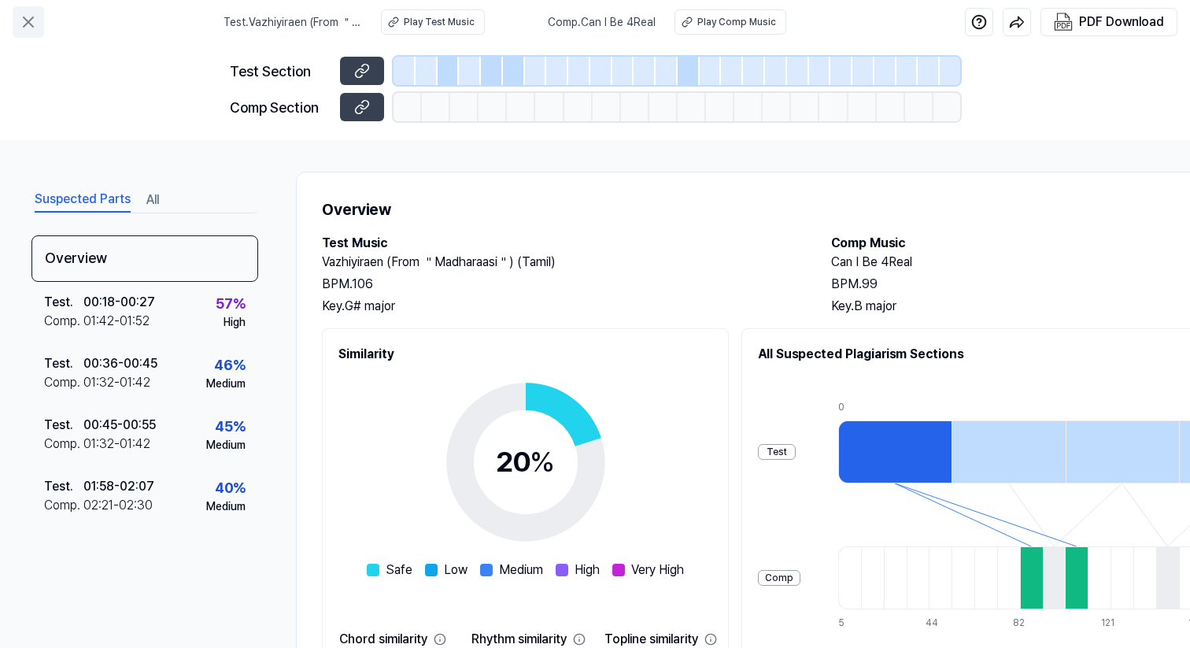
click at [30, 20] on icon at bounding box center [28, 21] width 9 height 9
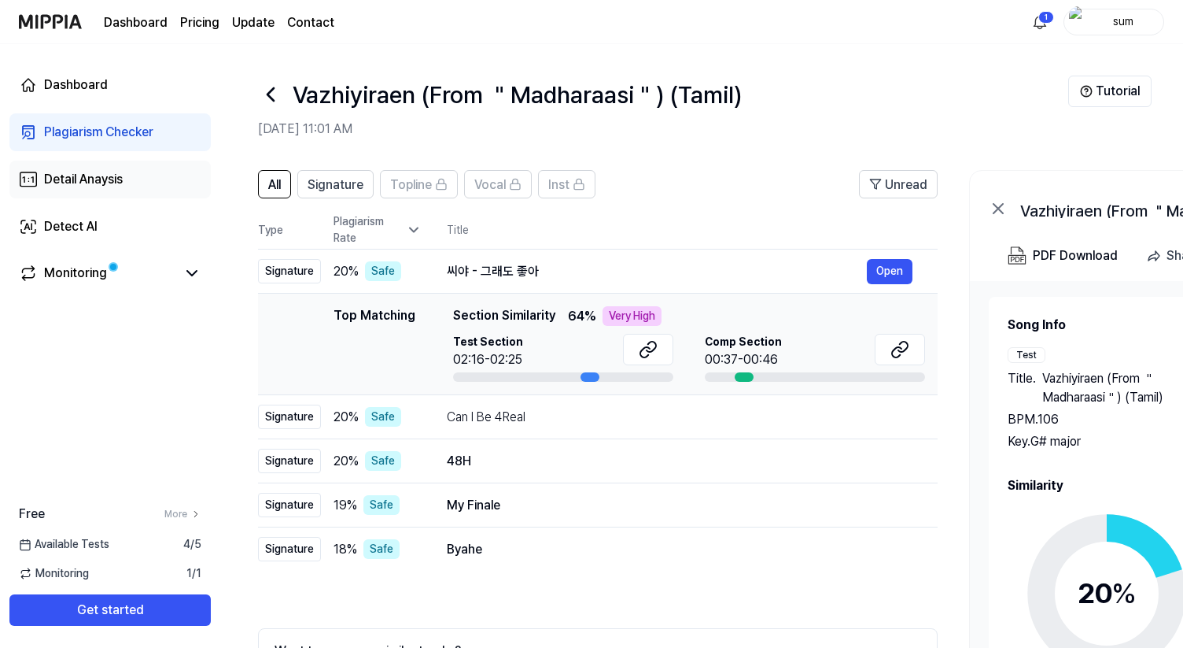
click at [141, 181] on link "Detail Anaysis" at bounding box center [109, 180] width 201 height 38
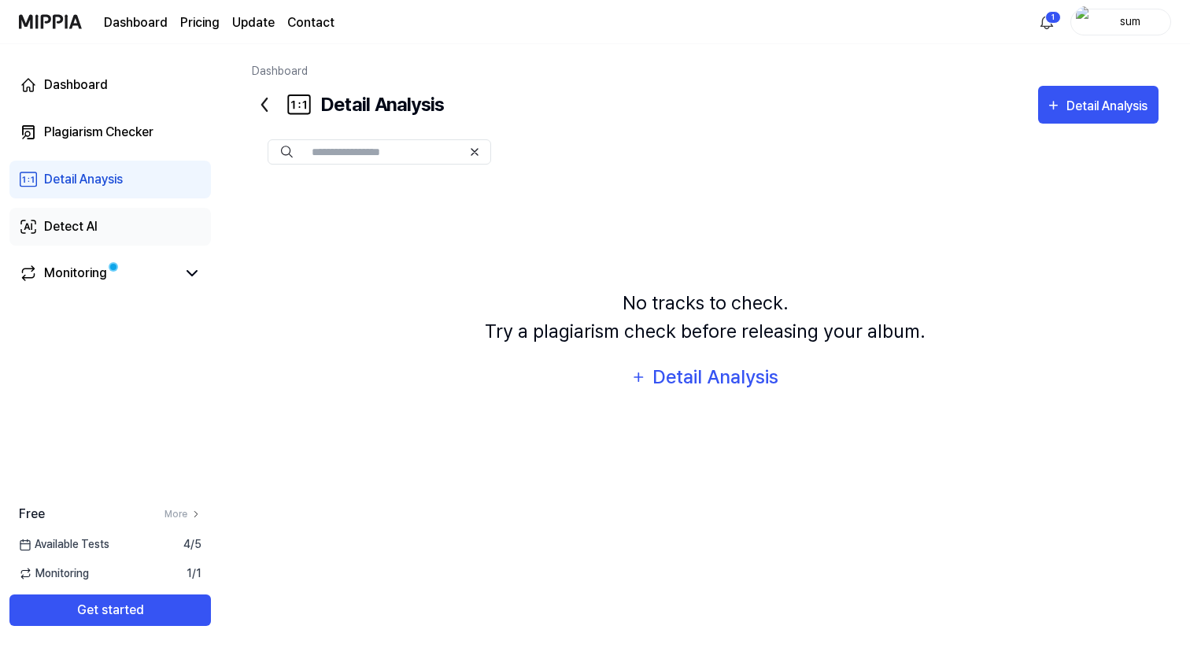
click at [117, 230] on link "Detect AI" at bounding box center [109, 227] width 201 height 38
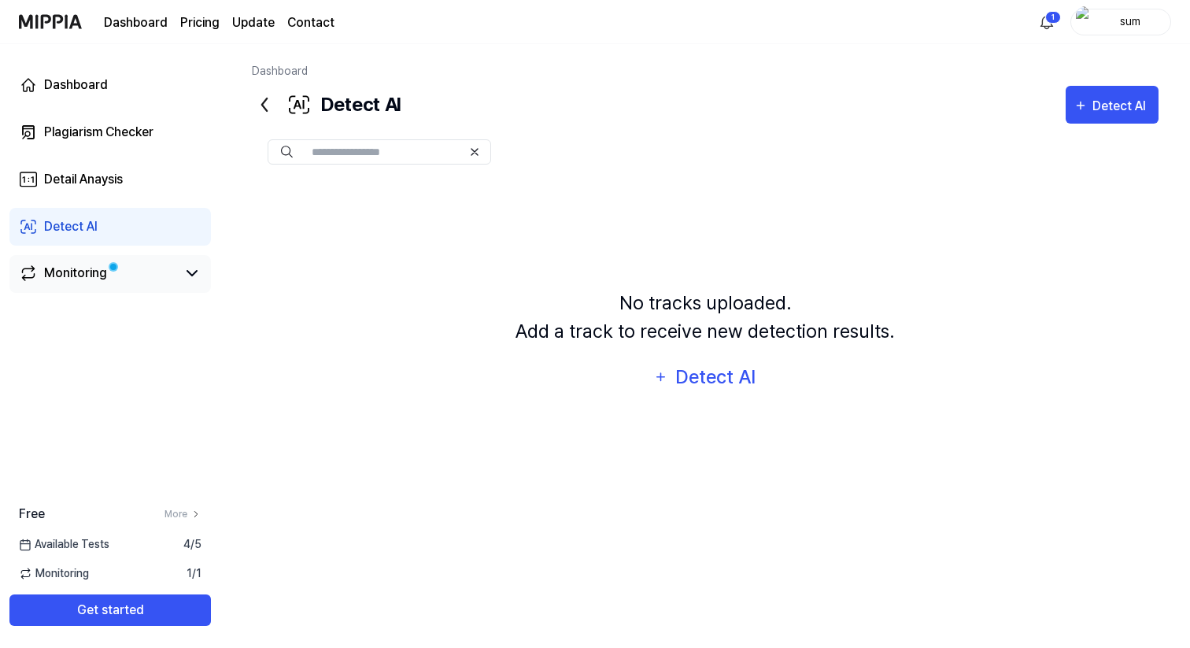
click at [88, 274] on div "Monitoring" at bounding box center [75, 273] width 63 height 19
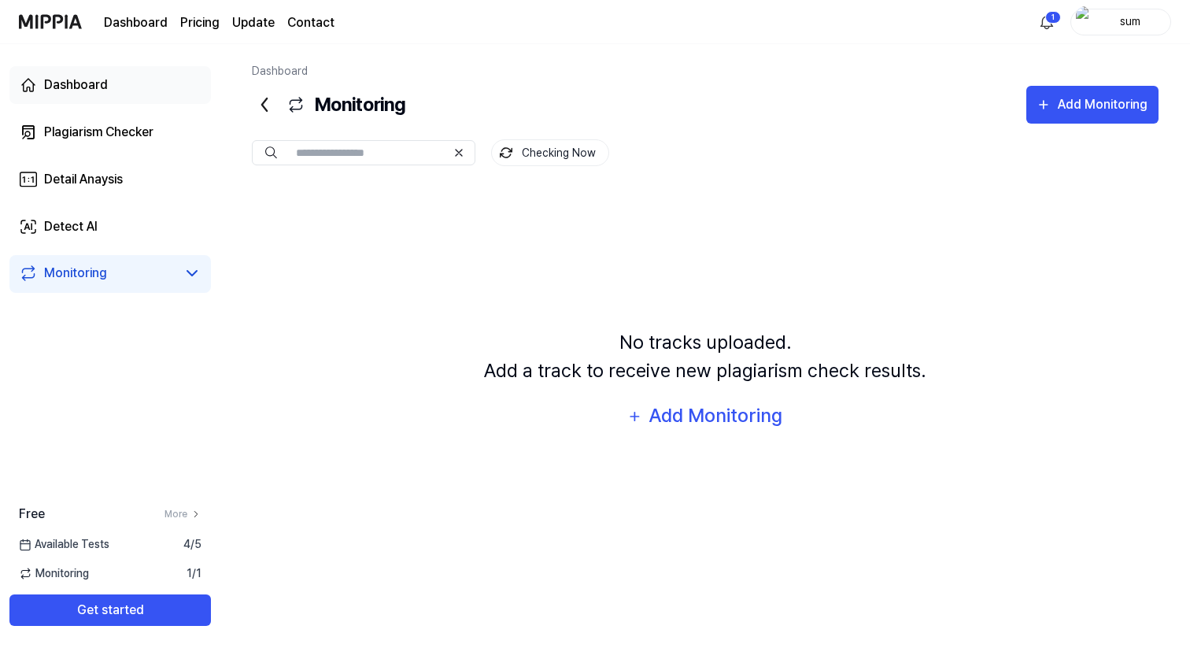
click at [90, 91] on div "Dashboard" at bounding box center [76, 85] width 64 height 19
